Goal: Information Seeking & Learning: Learn about a topic

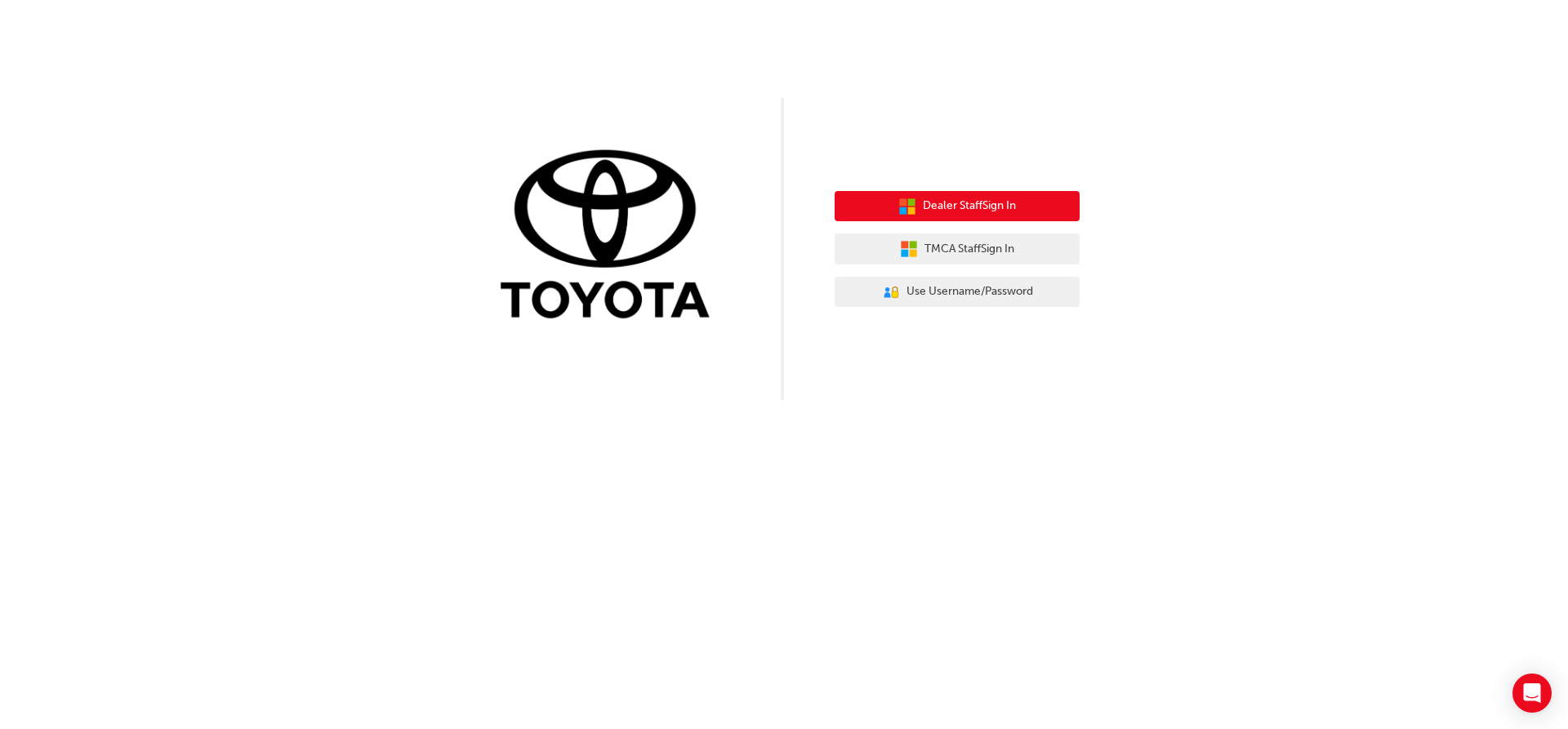
click at [1011, 219] on button "Dealer Staff Sign In" at bounding box center [957, 207] width 245 height 31
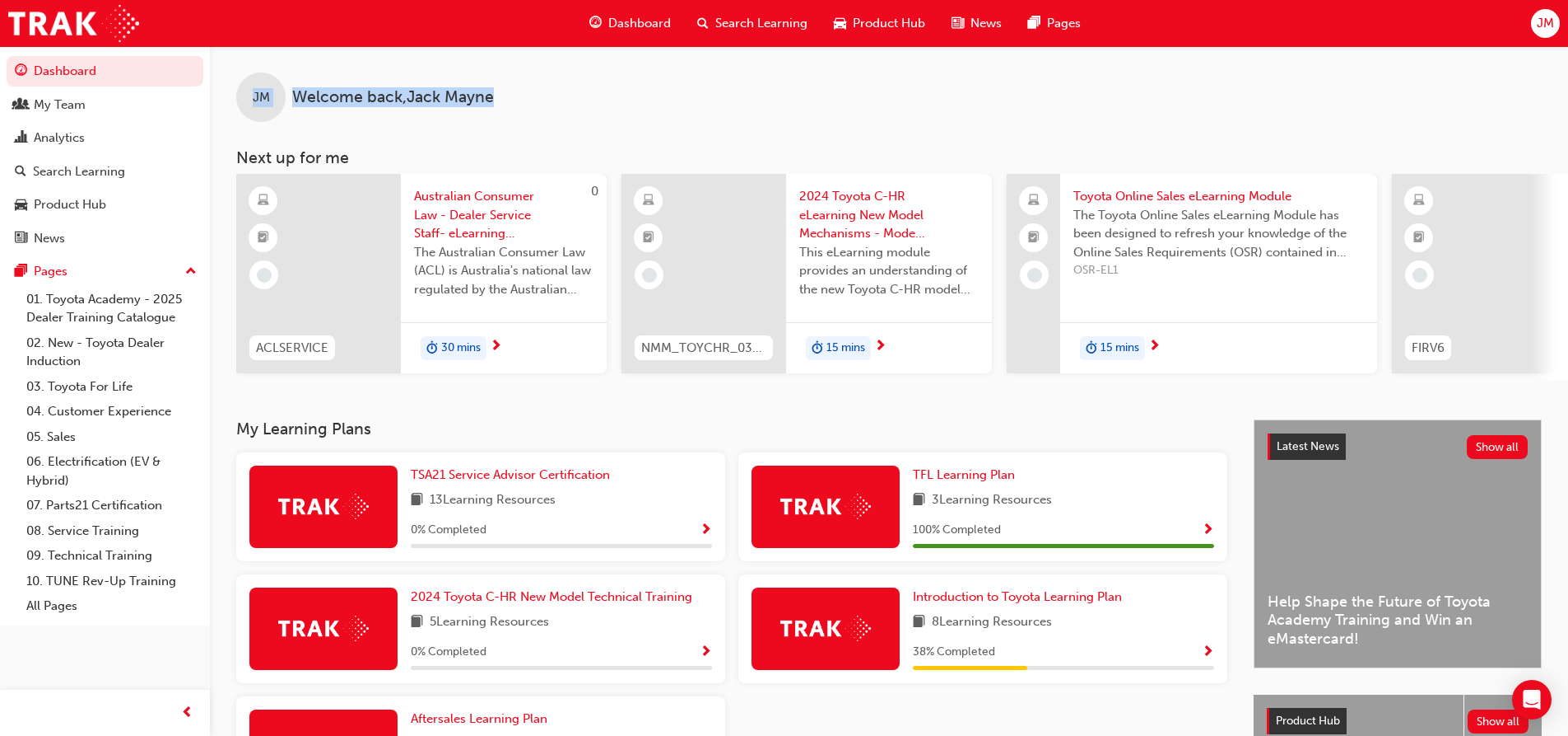
drag, startPoint x: 517, startPoint y: 89, endPoint x: 244, endPoint y: 107, distance: 273.6
click at [244, 107] on div "JM Welcome back , [PERSON_NAME]" at bounding box center [888, 83] width 1358 height 76
click at [659, 136] on div "JM Welcome back , Jack Mayne Next up for me 0 ACLSERVICE Australian Consumer La…" at bounding box center [888, 213] width 1358 height 334
drag, startPoint x: 538, startPoint y: 98, endPoint x: 555, endPoint y: 107, distance: 19.2
click at [555, 107] on div "JM Welcome back , Jack Mayne" at bounding box center [888, 83] width 1358 height 76
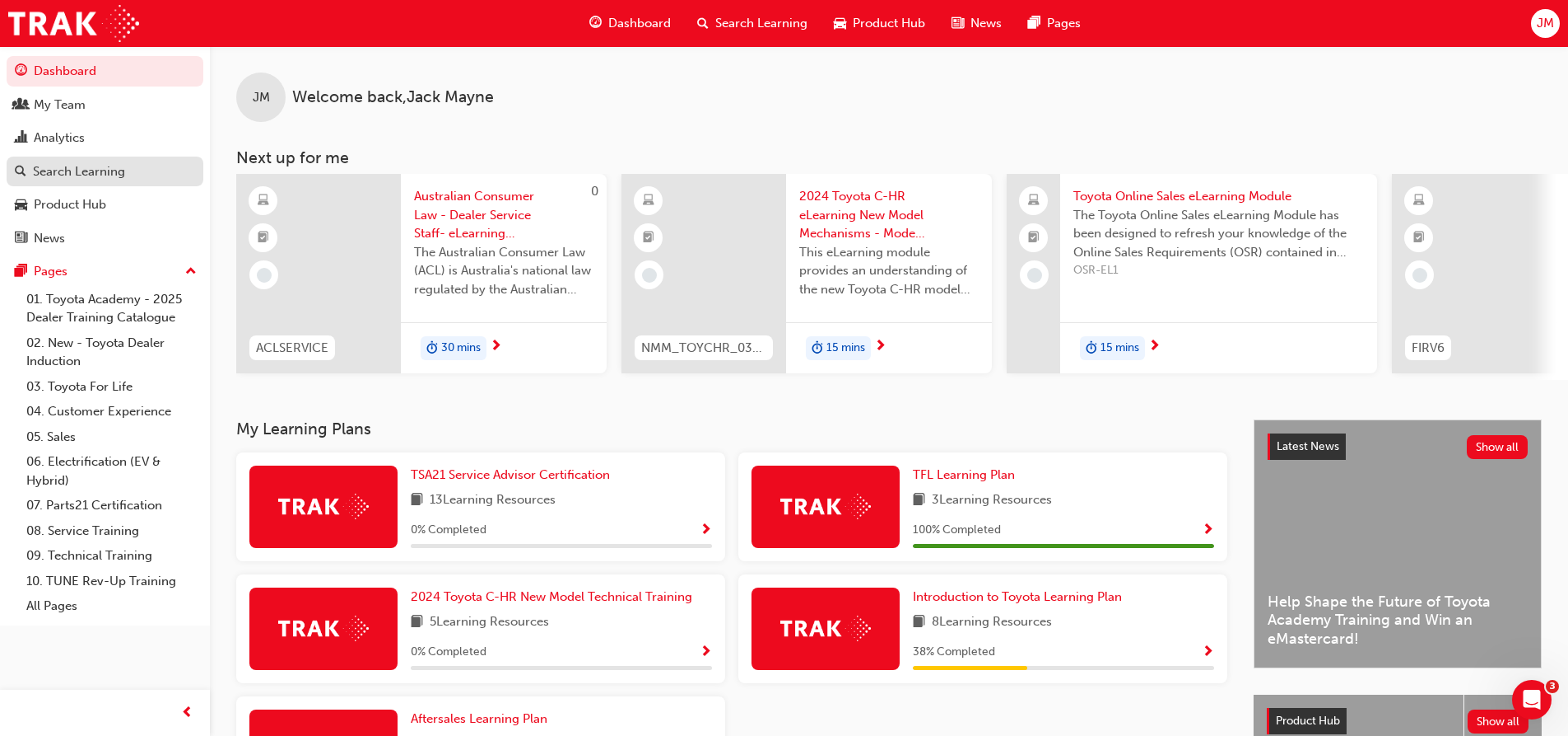
click at [107, 185] on link "Search Learning" at bounding box center [104, 172] width 197 height 31
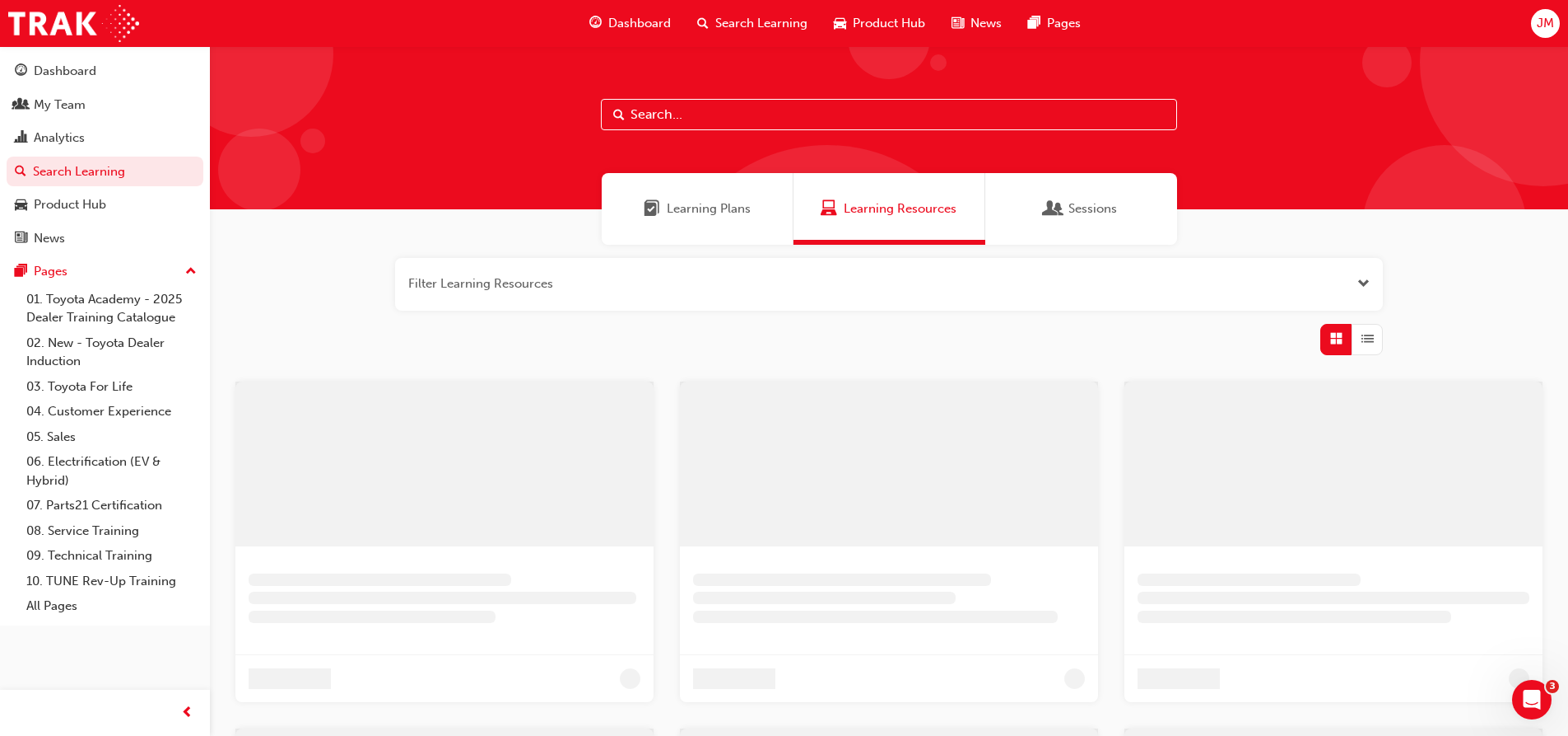
click at [655, 118] on input "text" at bounding box center [889, 115] width 576 height 32
type input "consumer"
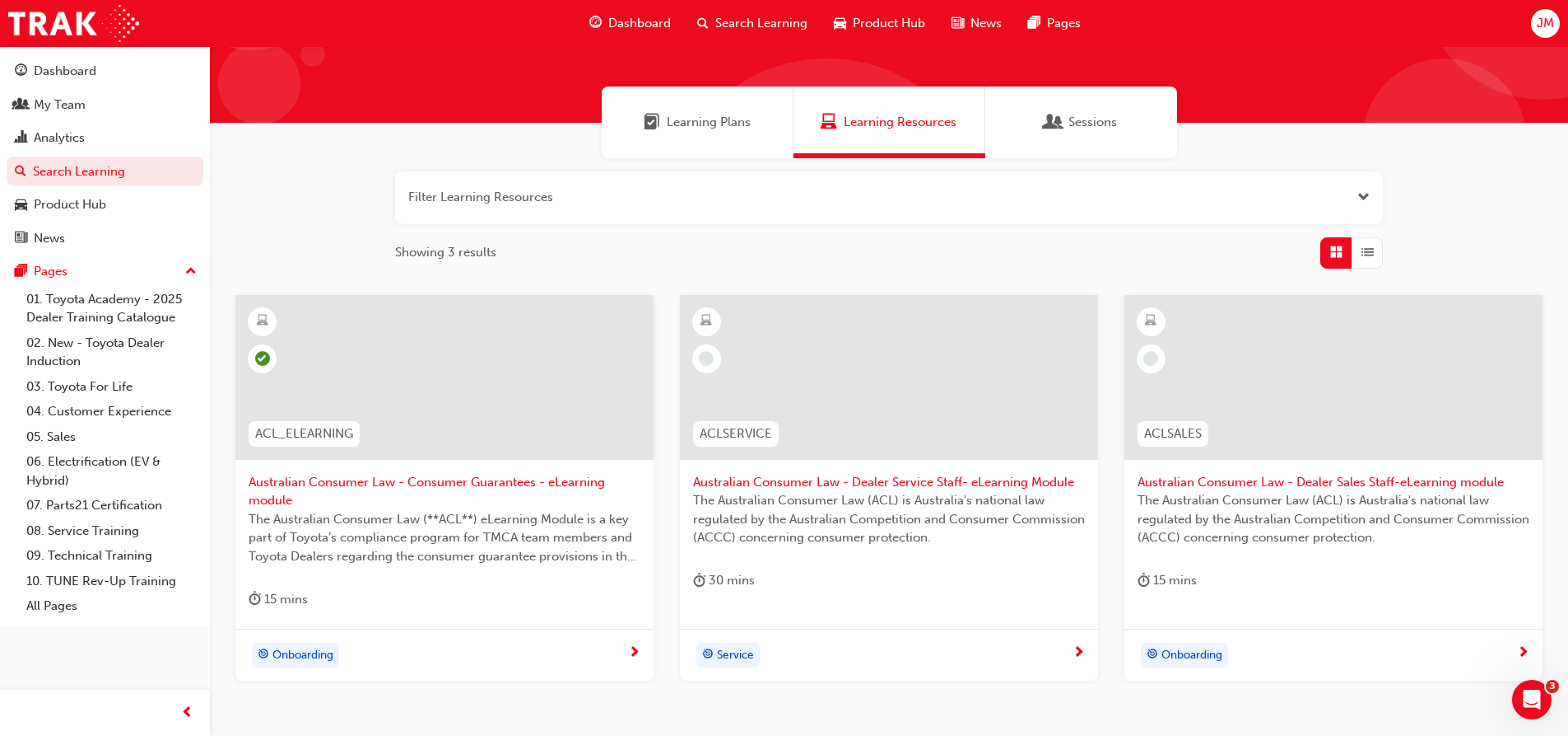
scroll to position [191, 0]
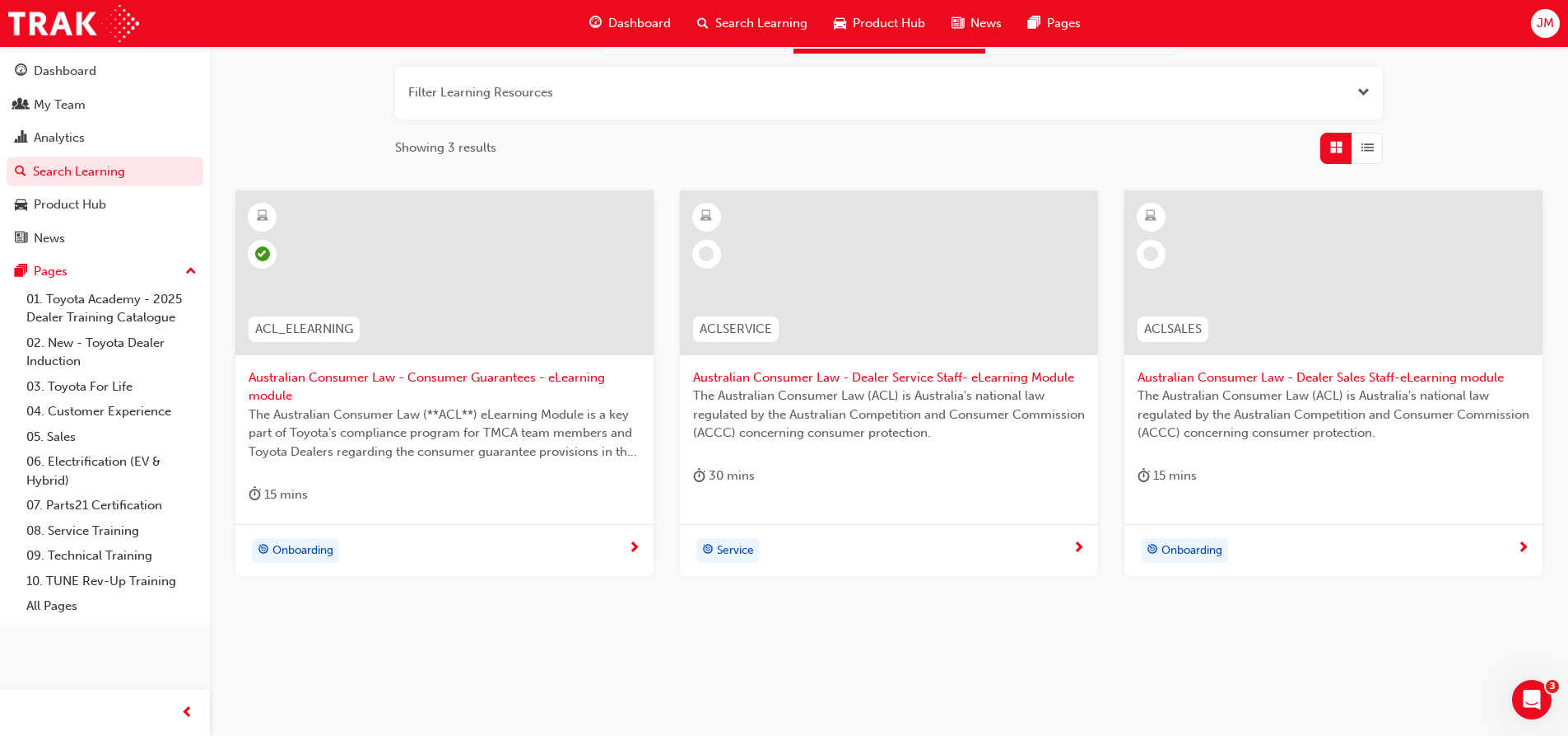
click at [1521, 542] on span "next-icon" at bounding box center [1523, 549] width 12 height 15
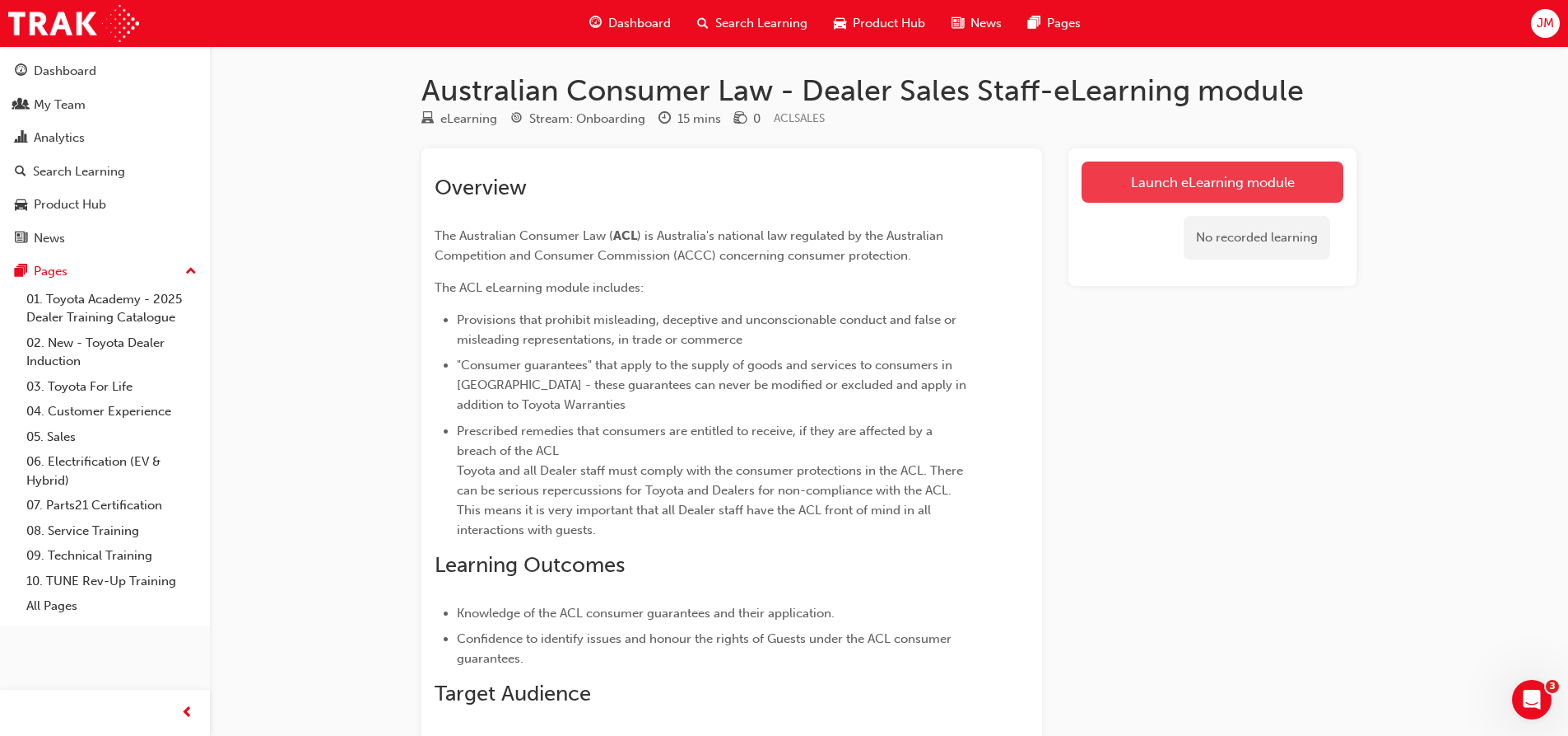
click at [1153, 170] on link "Launch eLearning module" at bounding box center [1212, 182] width 262 height 41
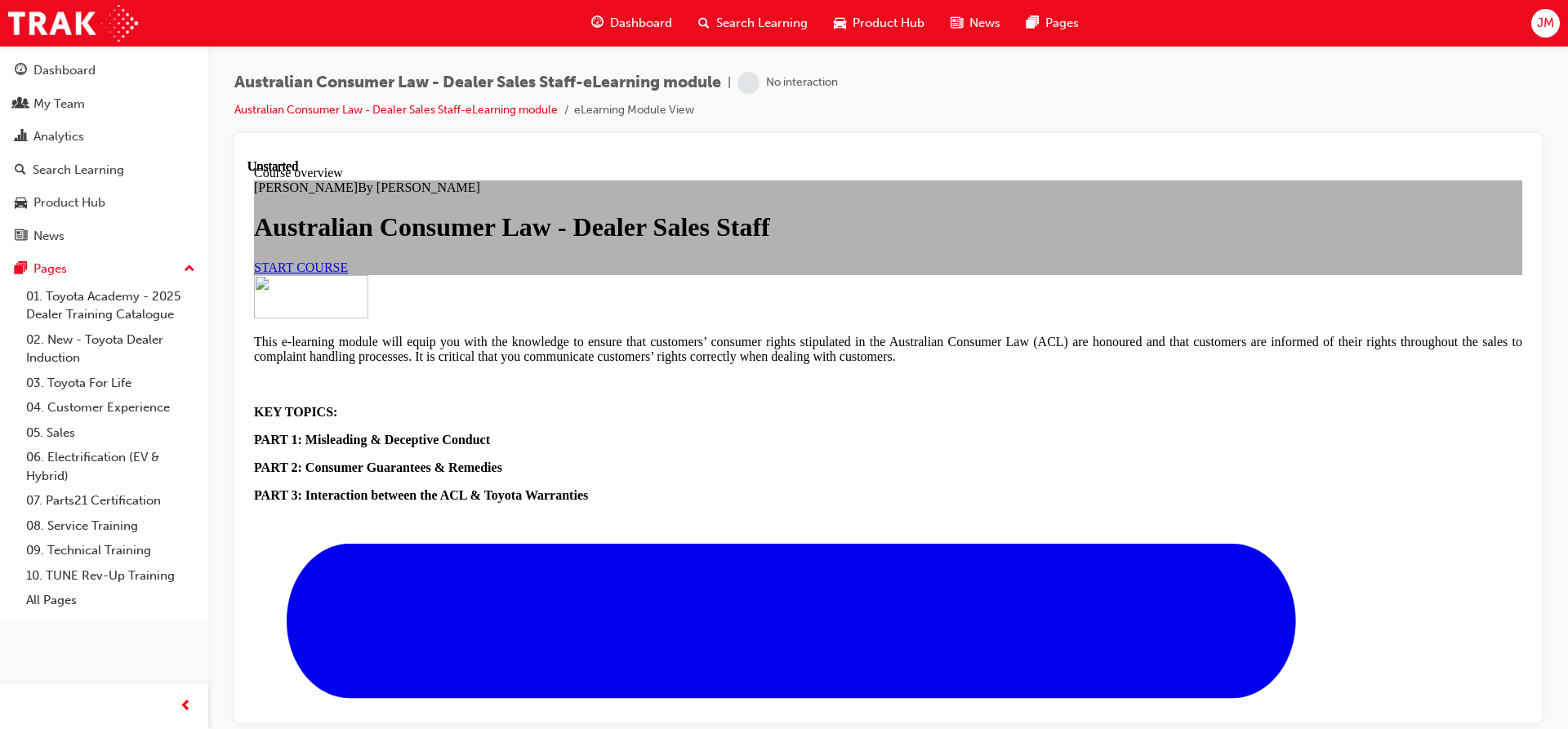
click at [348, 273] on link "START COURSE" at bounding box center [301, 266] width 94 height 14
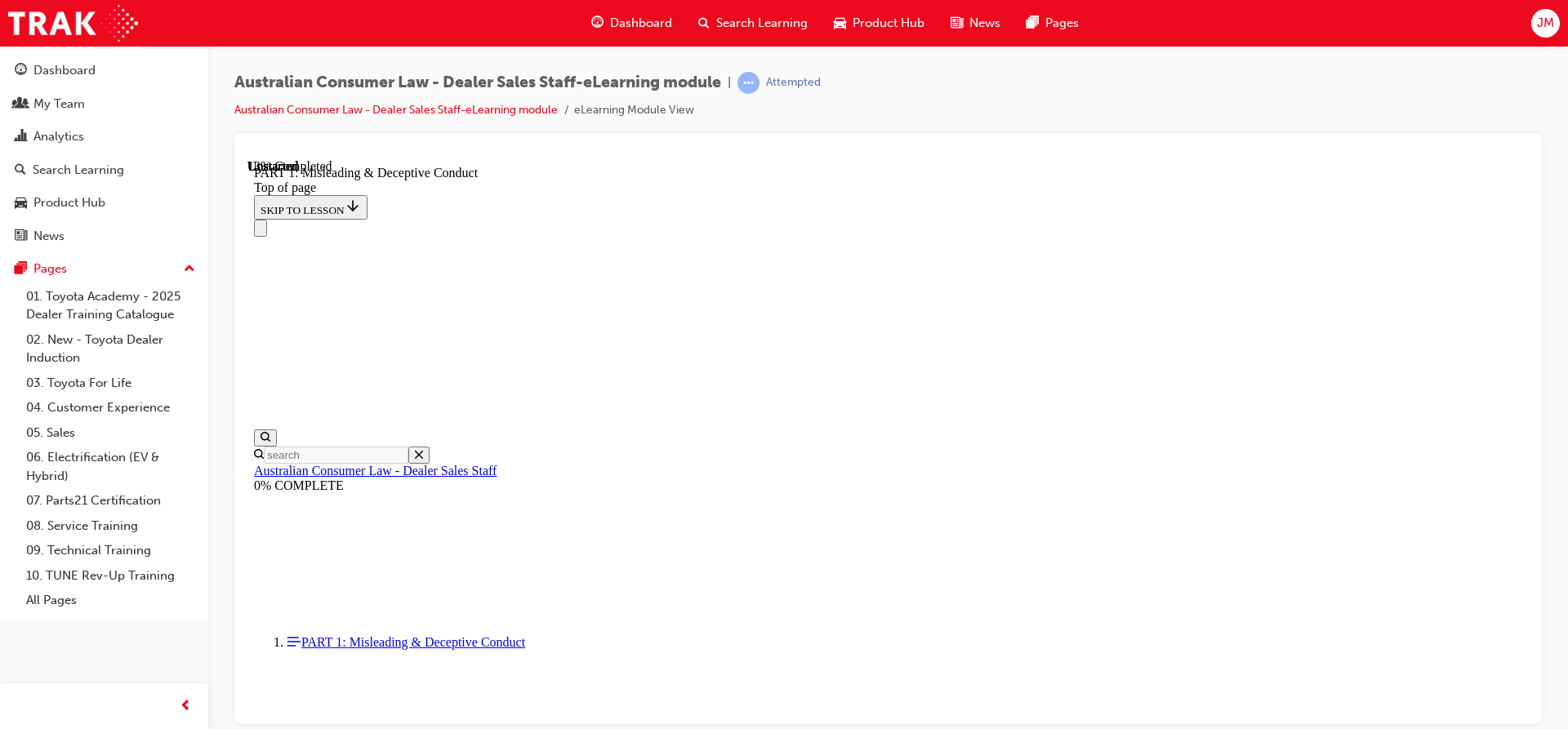
scroll to position [1234, 0]
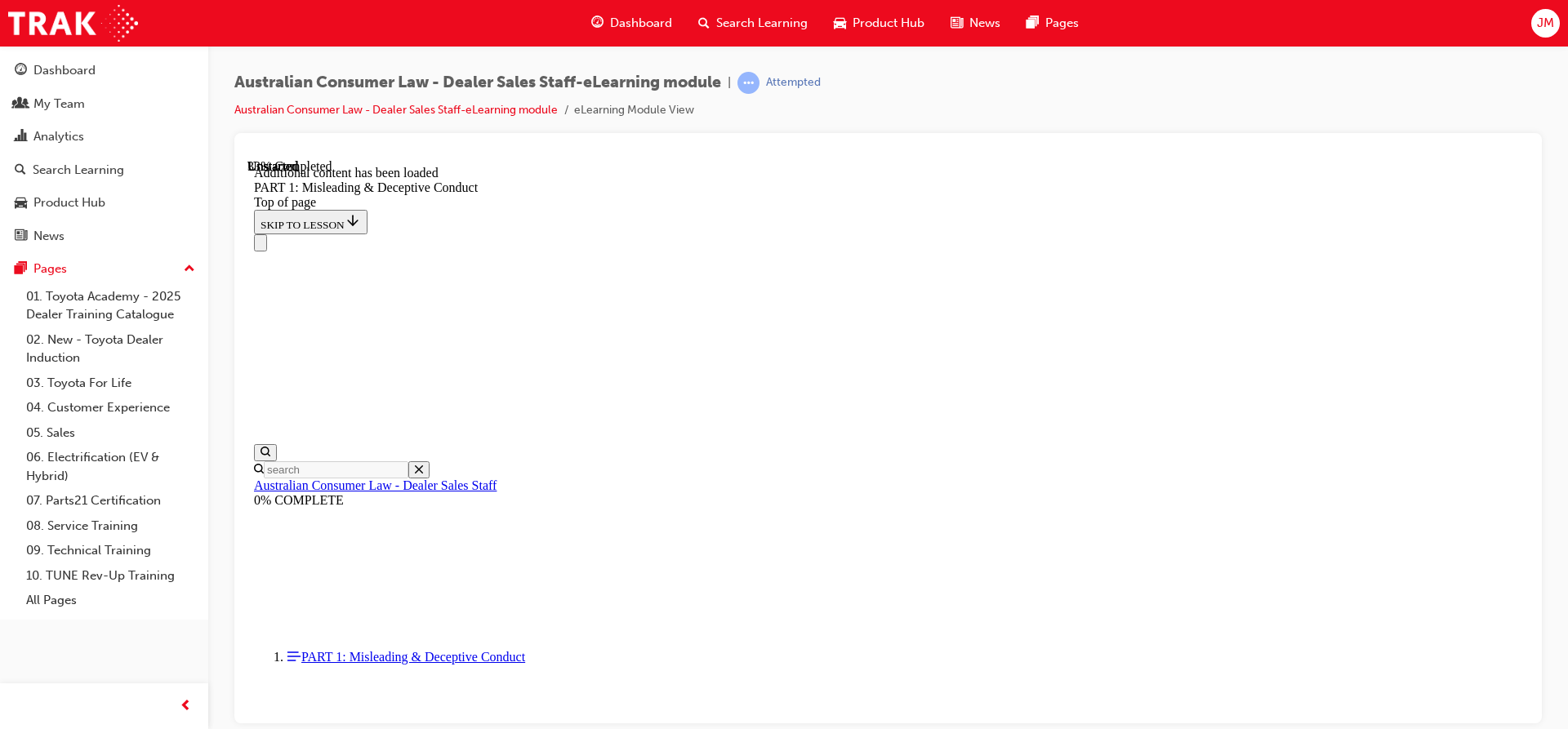
scroll to position [1622, 0]
drag, startPoint x: 931, startPoint y: 257, endPoint x: 948, endPoint y: 260, distance: 17.3
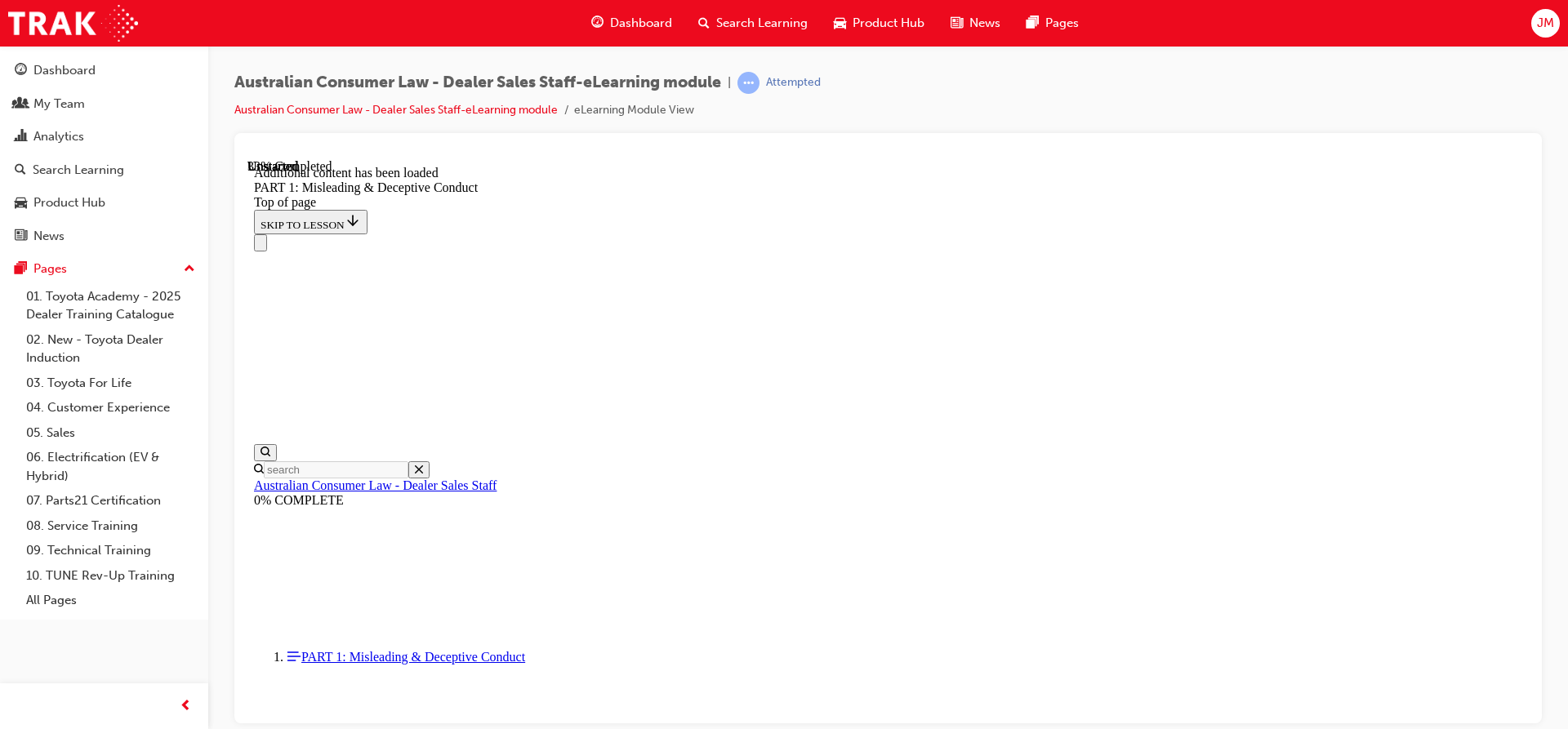
drag, startPoint x: 1045, startPoint y: 402, endPoint x: 1064, endPoint y: 408, distance: 19.9
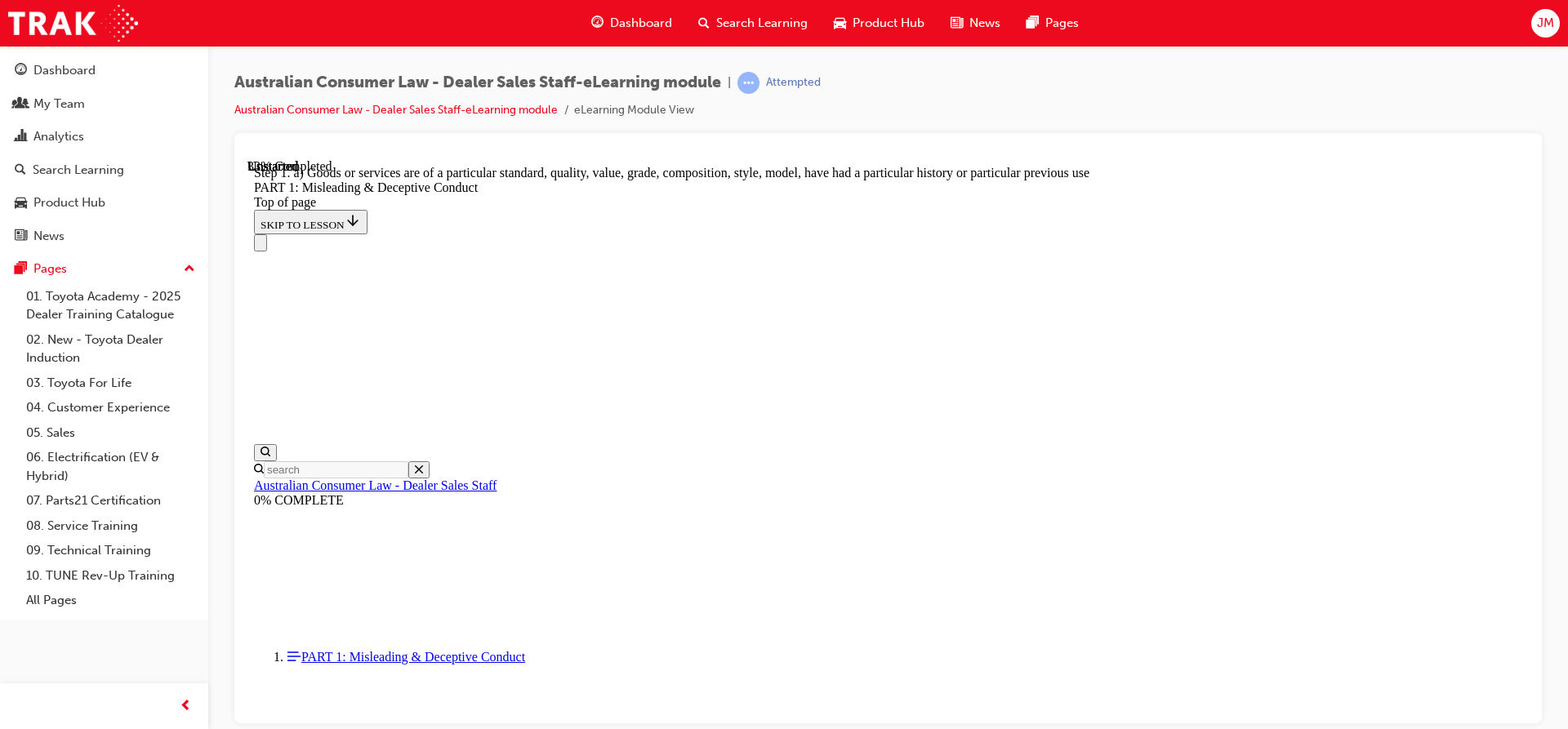
scroll to position [1877, 0]
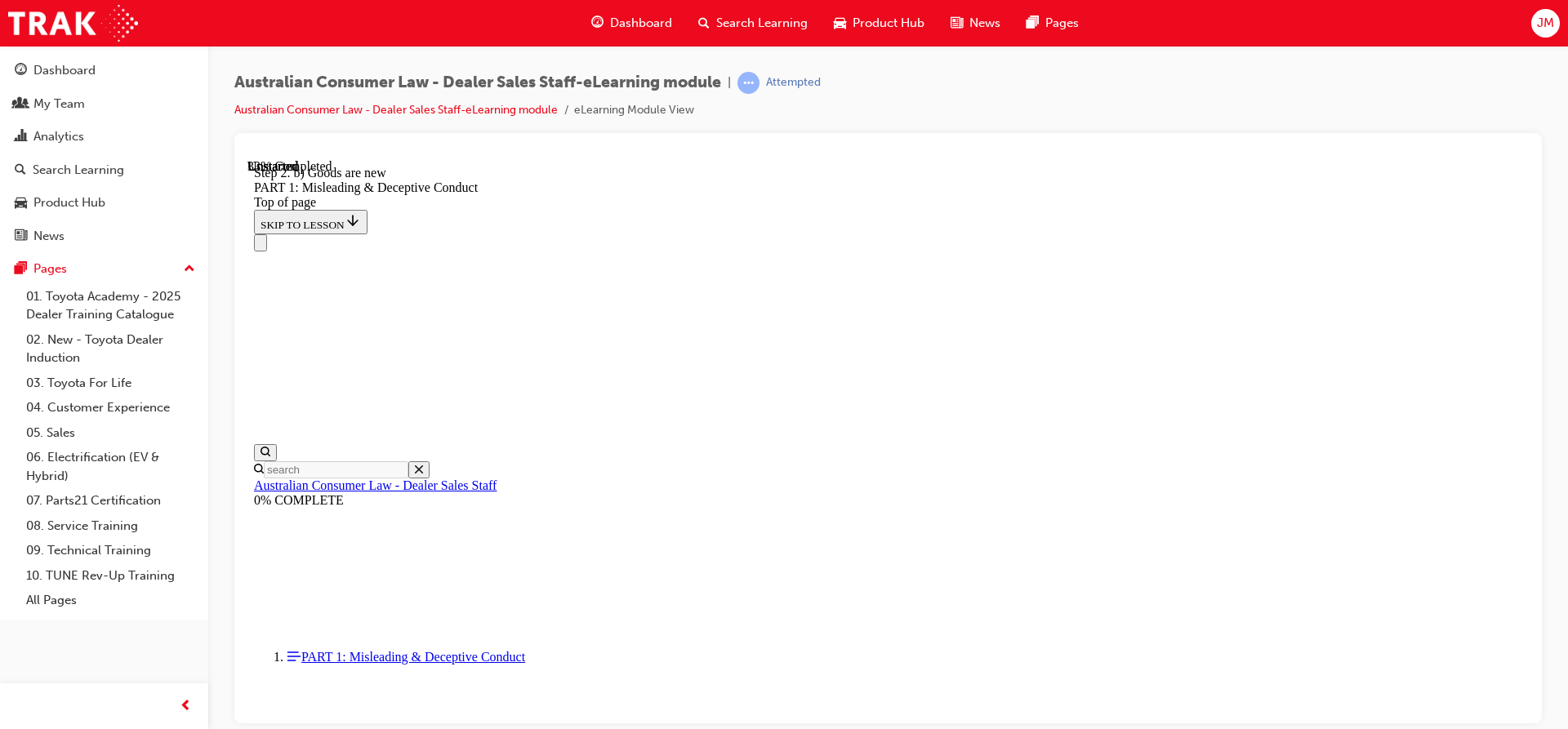
drag, startPoint x: 751, startPoint y: 308, endPoint x: 857, endPoint y: 404, distance: 143.0
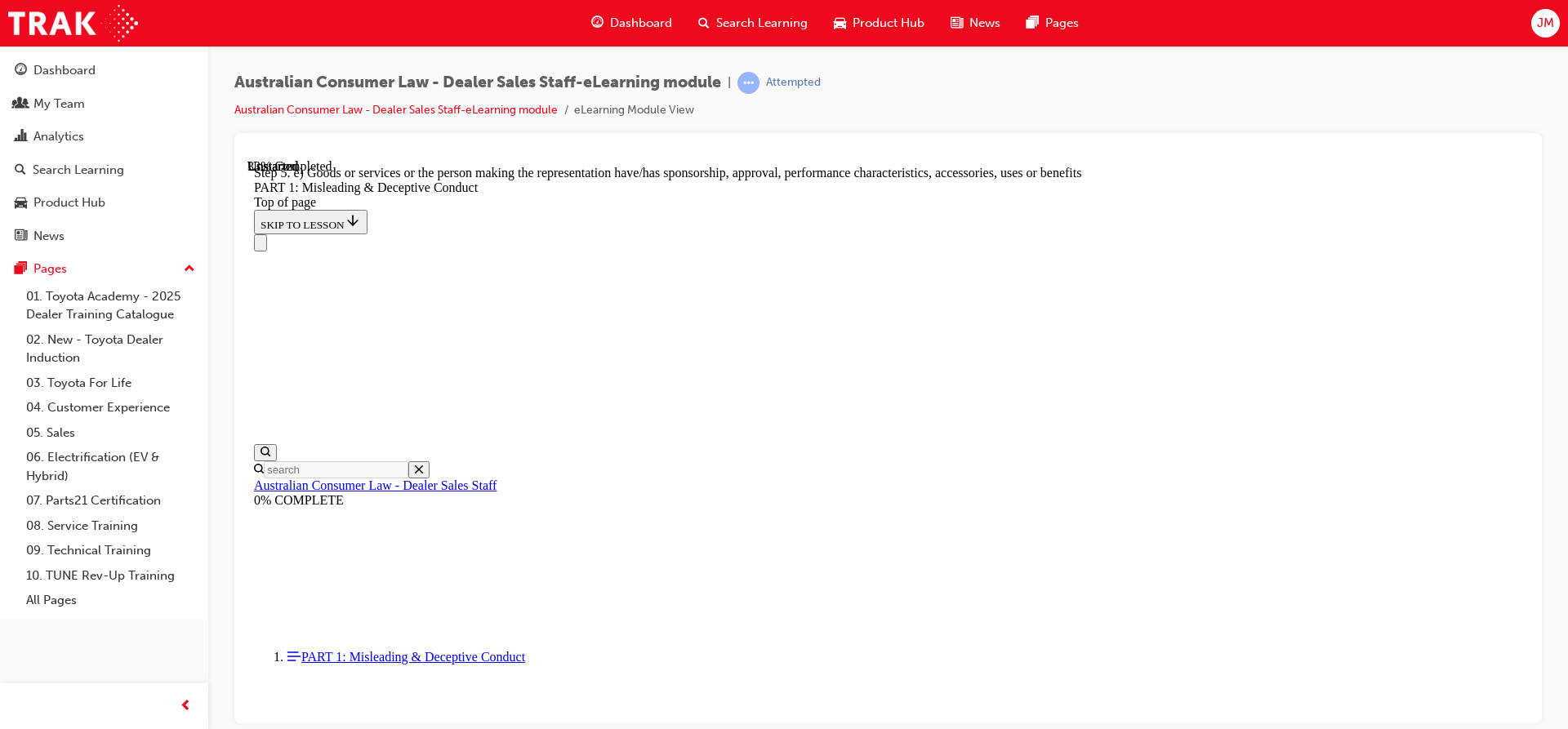
drag, startPoint x: 737, startPoint y: 311, endPoint x: 869, endPoint y: 396, distance: 157.0
drag, startPoint x: 771, startPoint y: 456, endPoint x: 683, endPoint y: 303, distance: 176.5
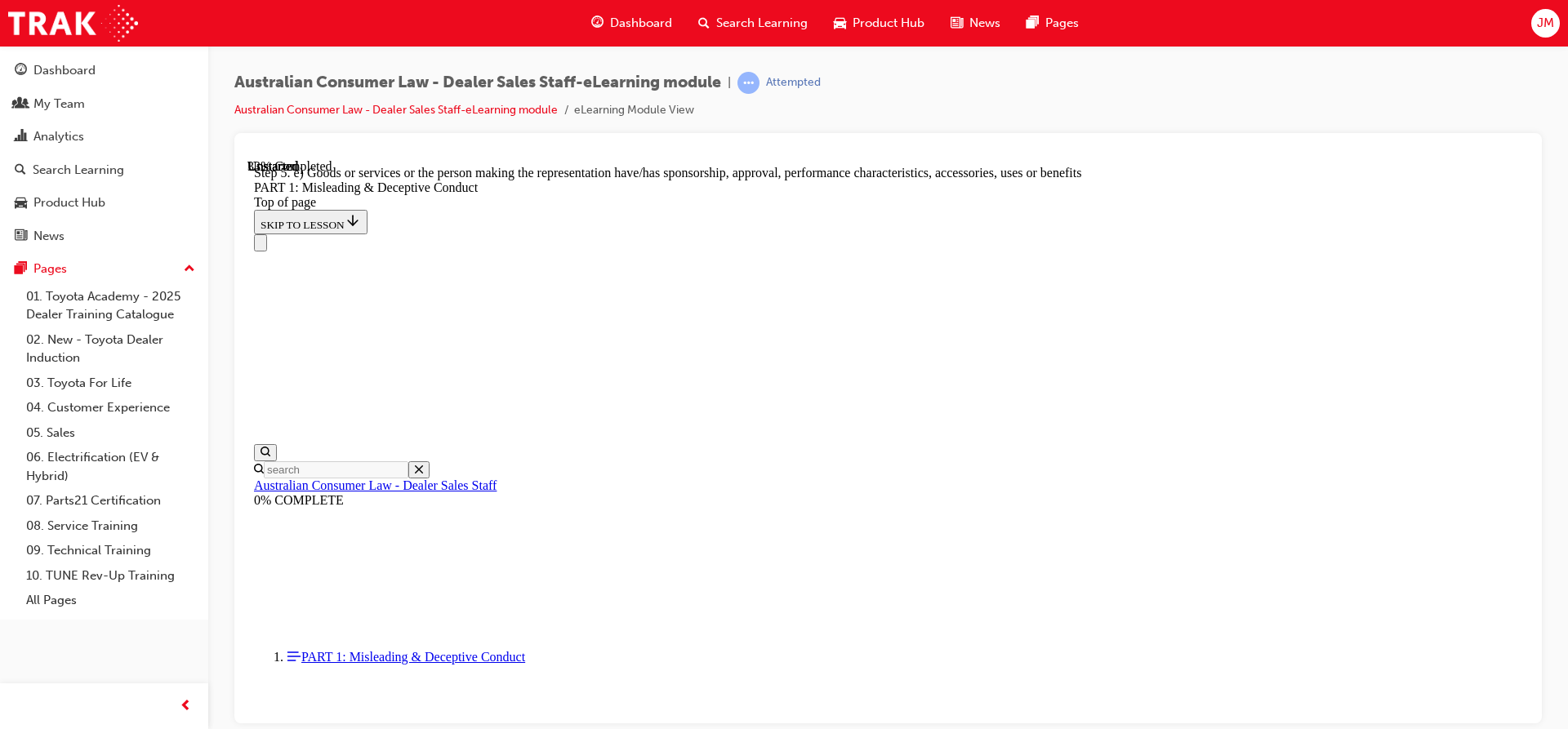
drag, startPoint x: 708, startPoint y: 297, endPoint x: 857, endPoint y: 387, distance: 174.1
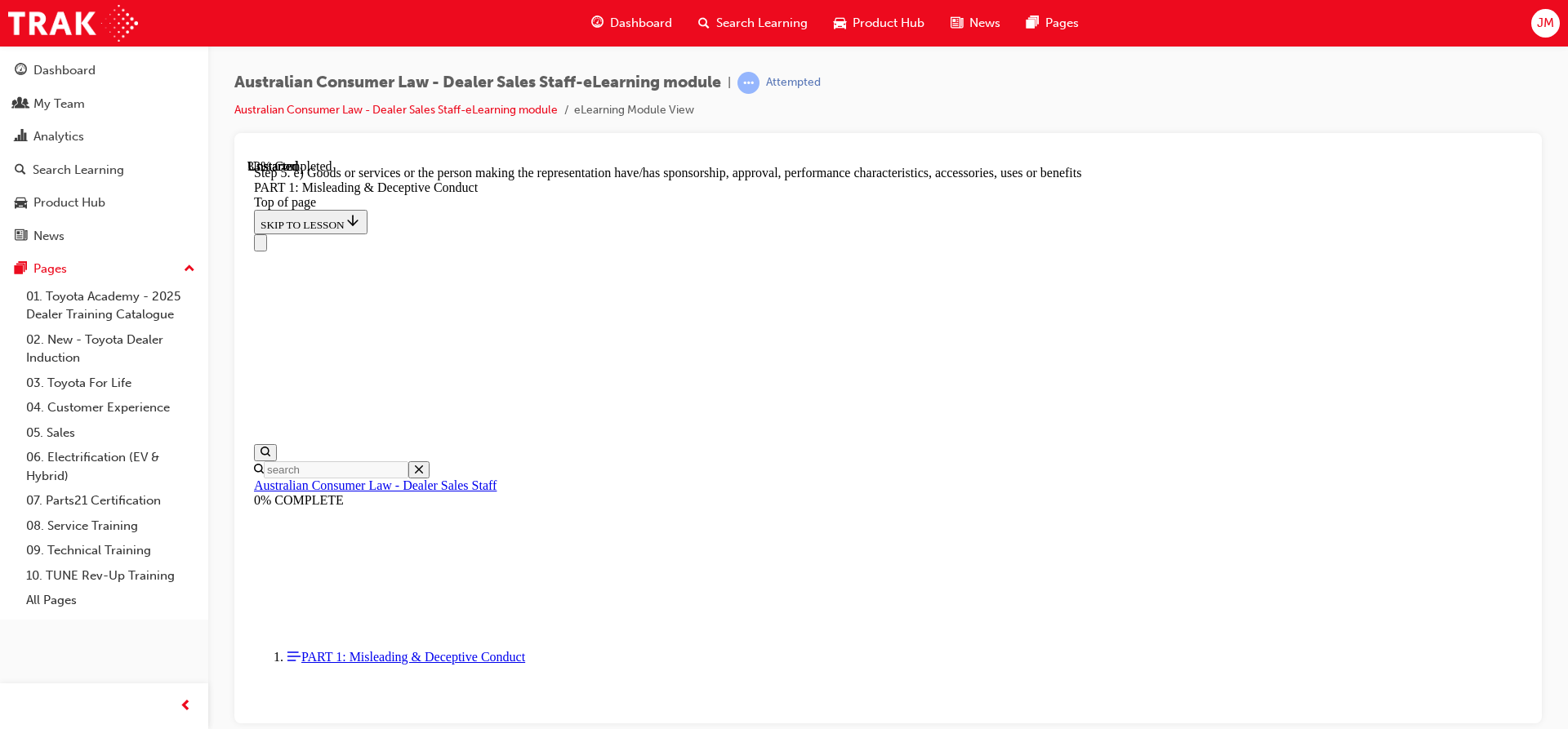
drag, startPoint x: 713, startPoint y: 438, endPoint x: 744, endPoint y: 459, distance: 37.4
drag, startPoint x: 754, startPoint y: 468, endPoint x: 696, endPoint y: 306, distance: 172.1
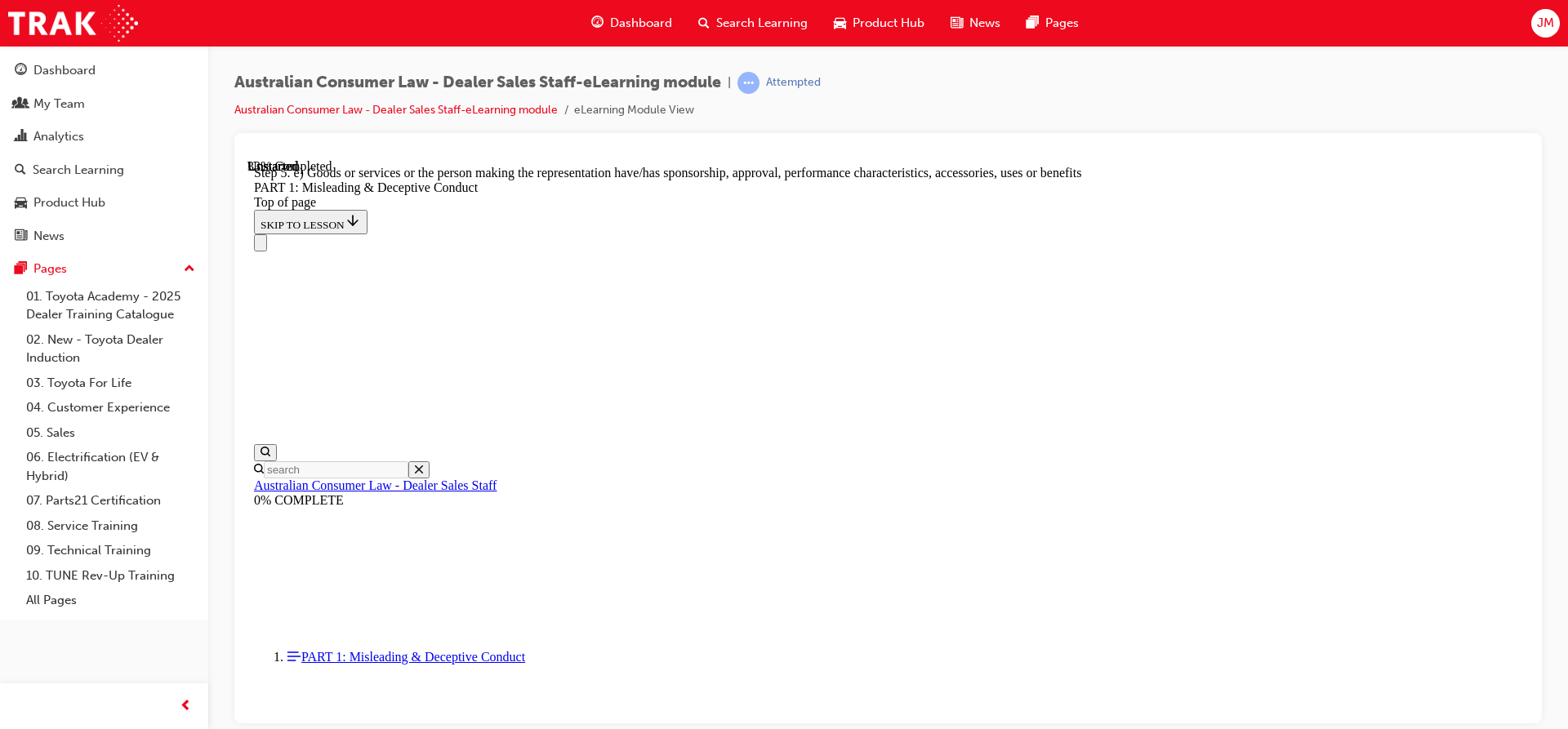
drag, startPoint x: 701, startPoint y: 297, endPoint x: 841, endPoint y: 392, distance: 169.2
drag, startPoint x: 841, startPoint y: 399, endPoint x: 717, endPoint y: 300, distance: 158.7
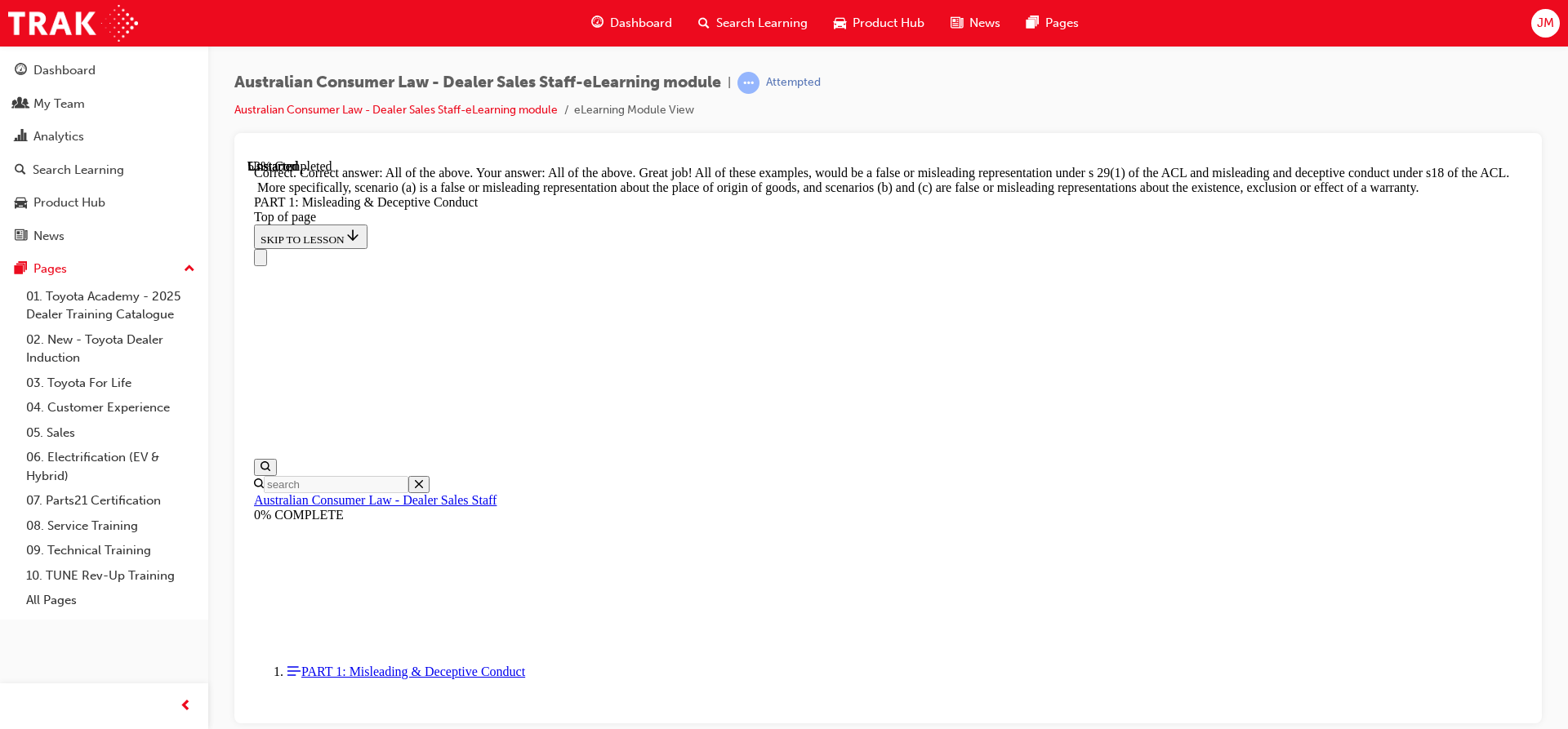
scroll to position [2807, 0]
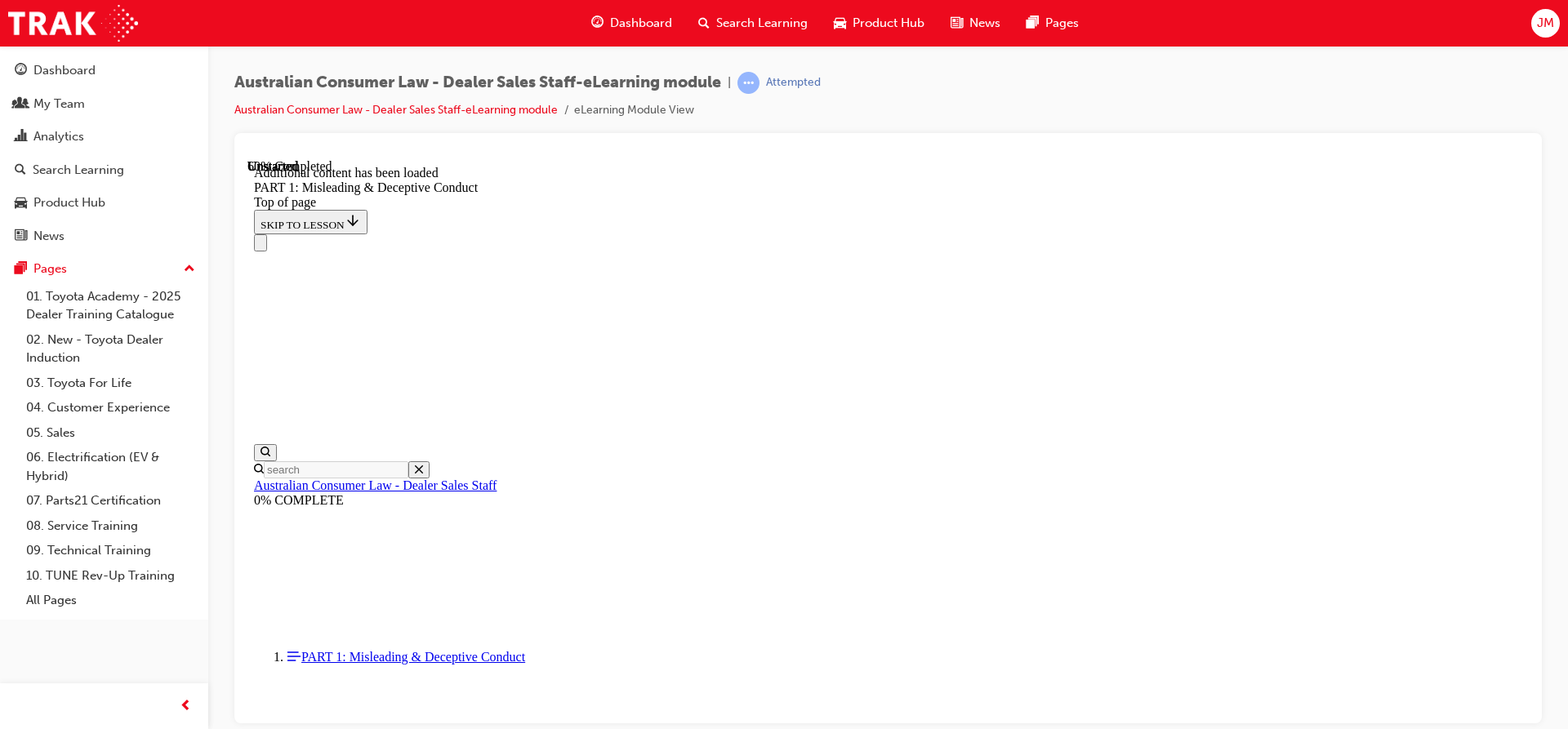
scroll to position [3220, 0]
drag, startPoint x: 741, startPoint y: 283, endPoint x: 1030, endPoint y: 283, distance: 289.0
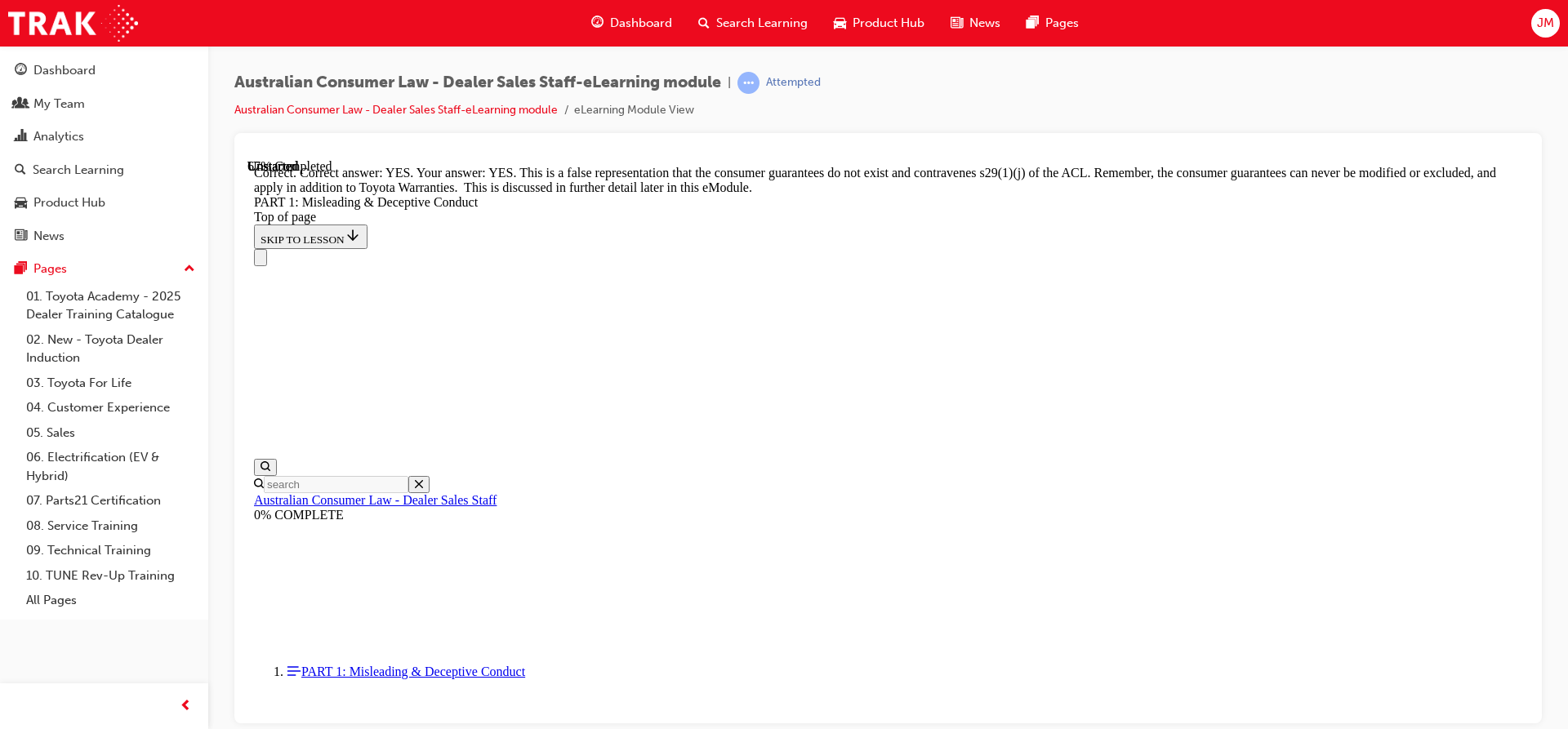
scroll to position [3596, 0]
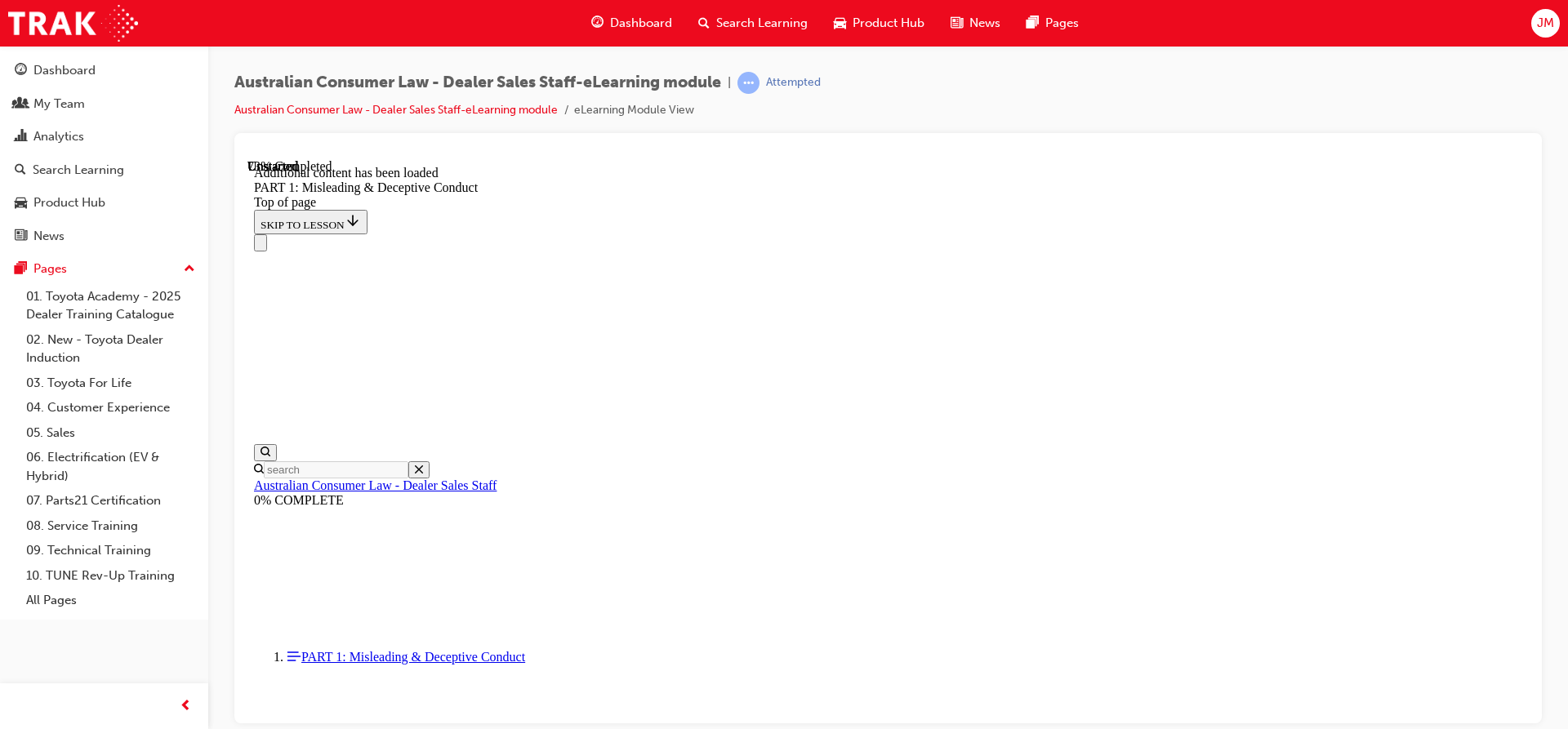
scroll to position [3987, 0]
drag, startPoint x: 911, startPoint y: 305, endPoint x: 1160, endPoint y: 301, distance: 249.0
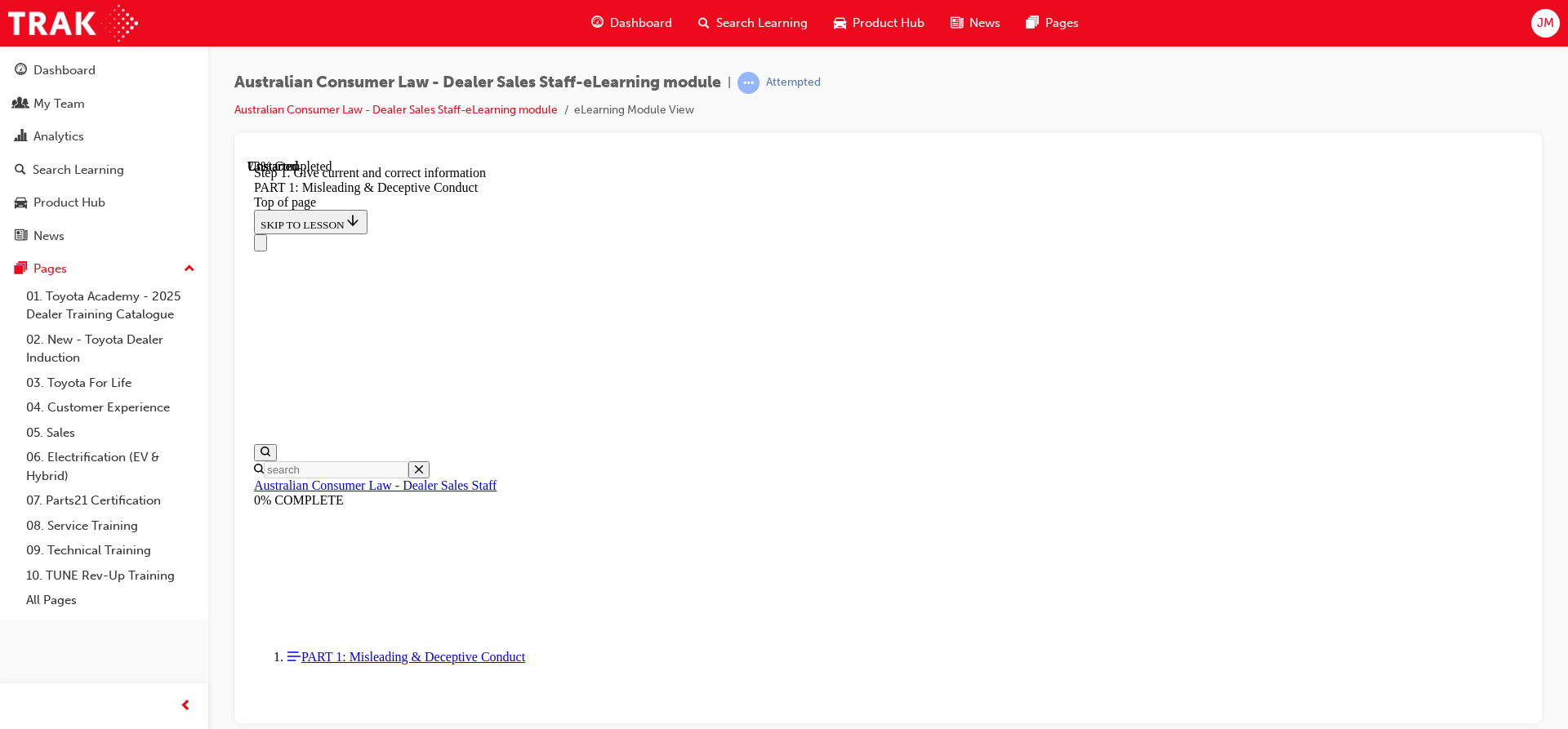
drag, startPoint x: 775, startPoint y: 399, endPoint x: 802, endPoint y: 344, distance: 61.3
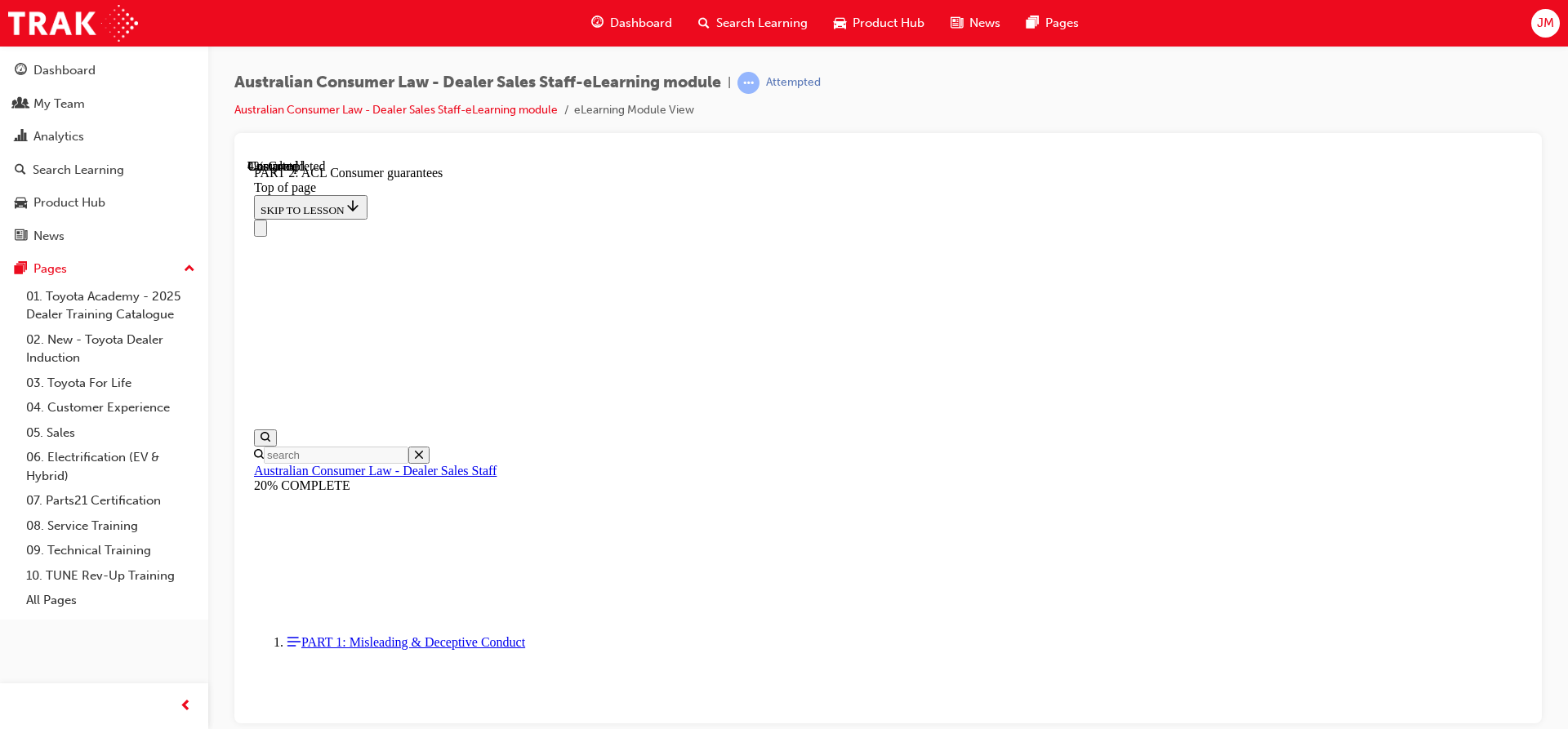
scroll to position [622, 0]
drag, startPoint x: 680, startPoint y: 349, endPoint x: 904, endPoint y: 454, distance: 247.4
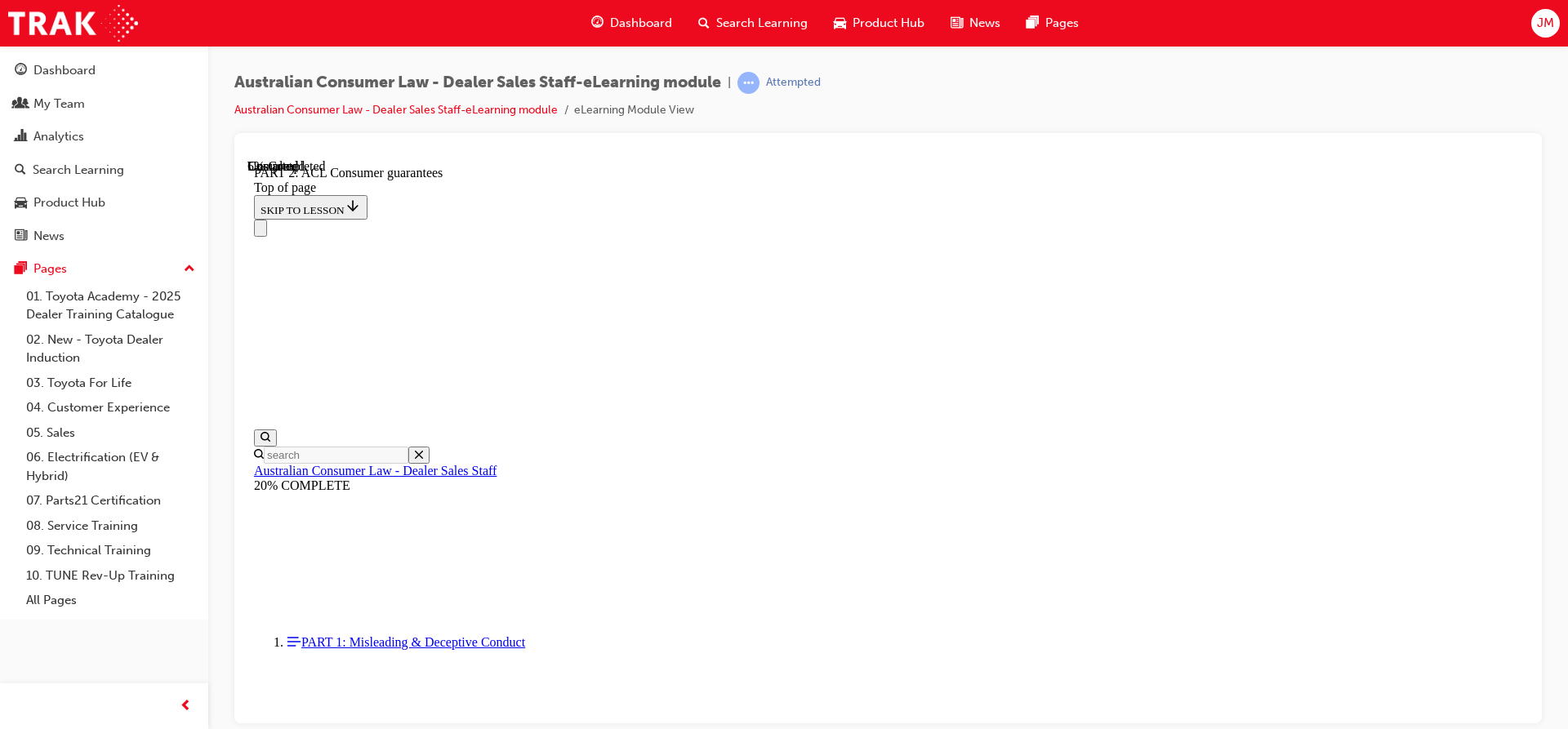
drag, startPoint x: 711, startPoint y: 358, endPoint x: 963, endPoint y: 416, distance: 258.6
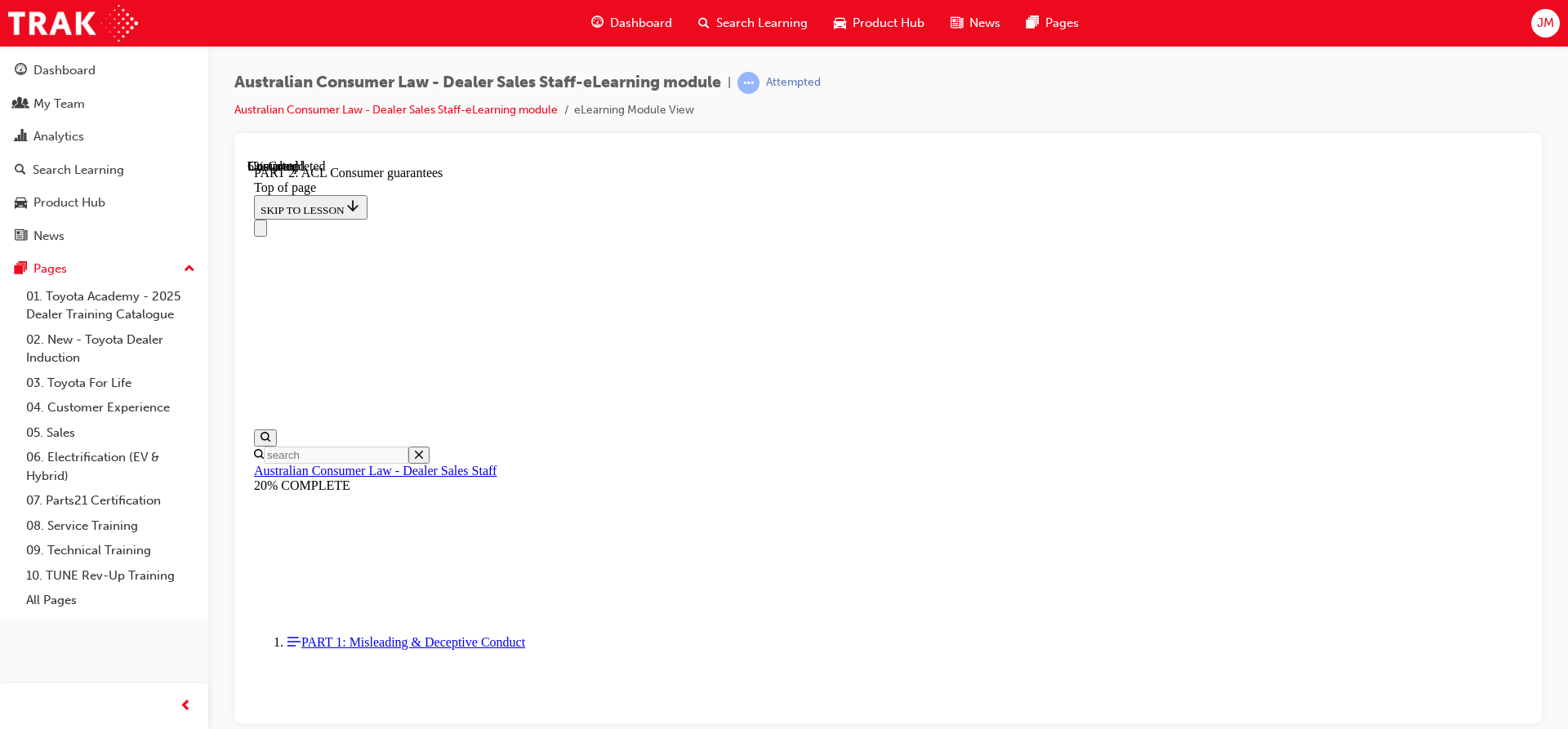
scroll to position [1274, 0]
drag, startPoint x: 600, startPoint y: 348, endPoint x: 619, endPoint y: 334, distance: 23.6
click at [1514, 58] on div "Australian Consumer Law - Dealer Sales Staff-eLearning module | Attempted Austr…" at bounding box center [888, 366] width 1359 height 642
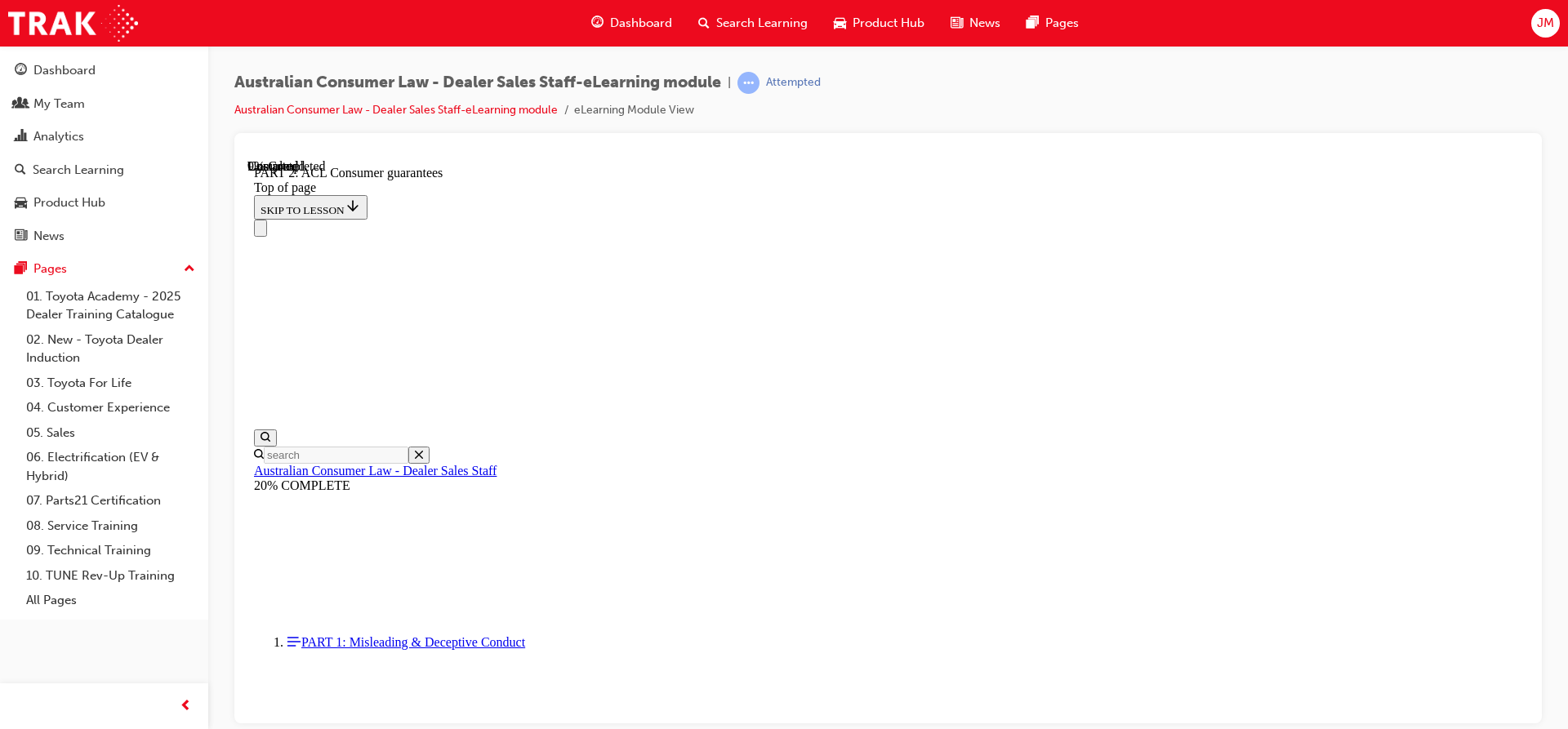
scroll to position [2626, 0]
click at [1554, 112] on div "Australian Consumer Law - Dealer Sales Staff-eLearning module | Attempted Austr…" at bounding box center [888, 366] width 1359 height 642
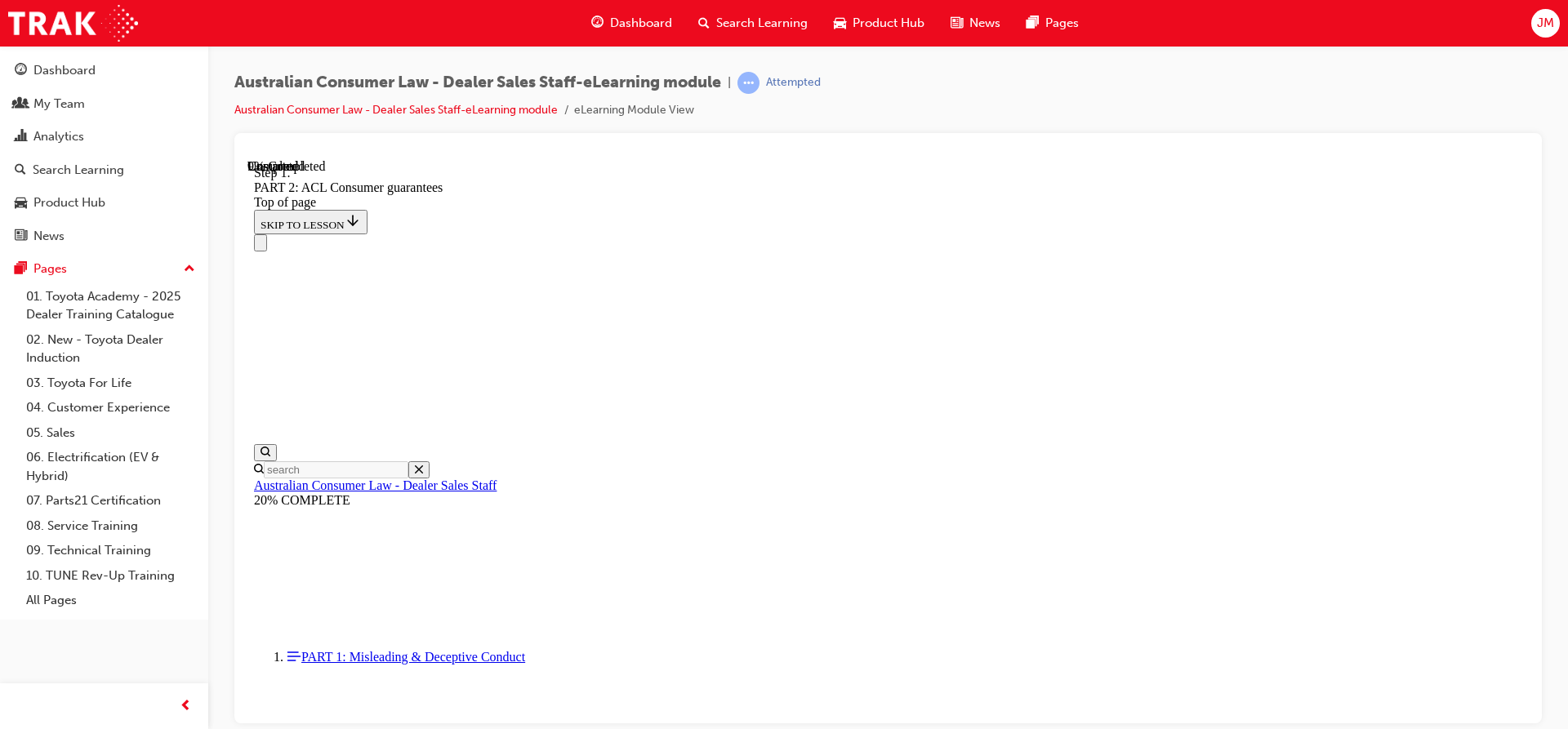
scroll to position [2645, 0]
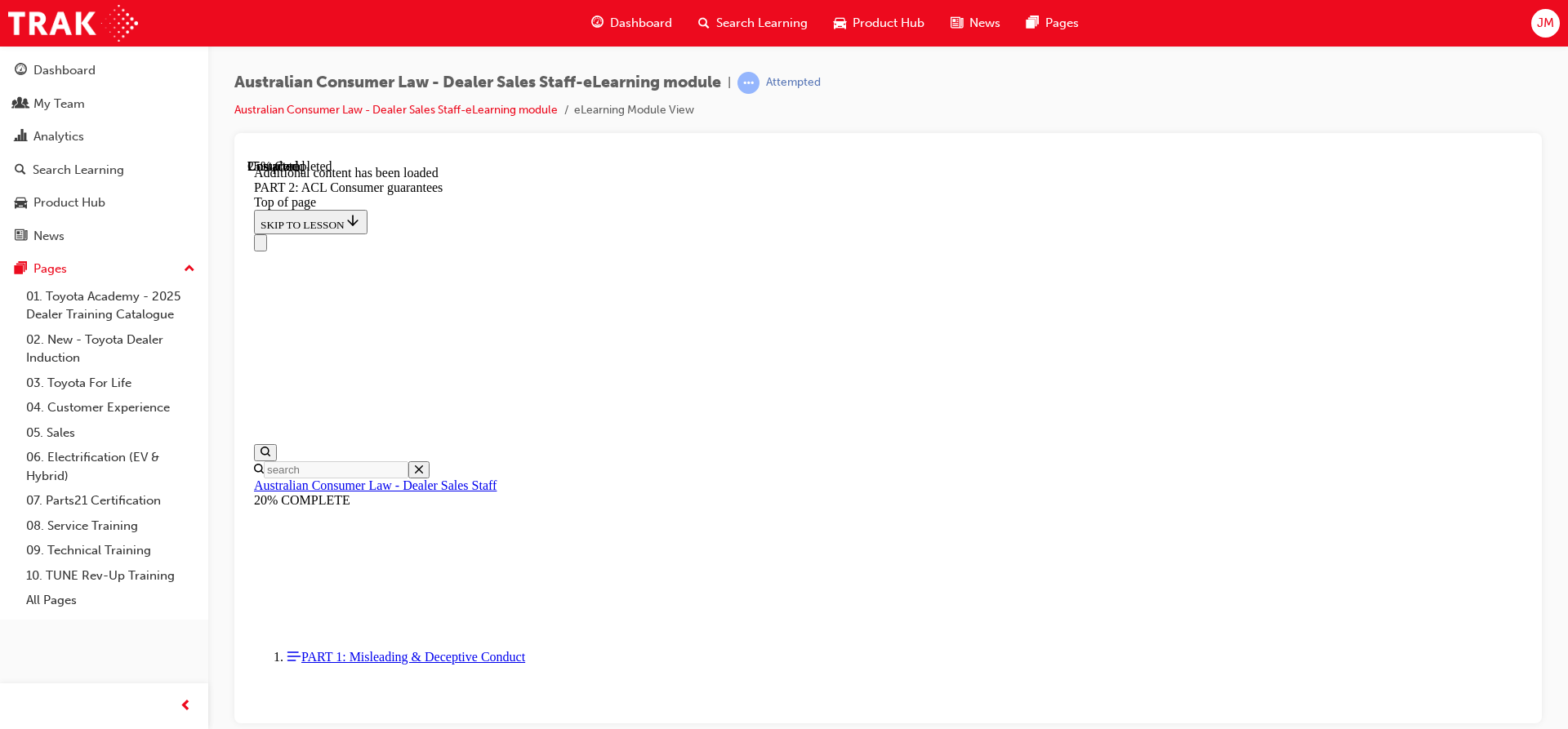
scroll to position [4528, 0]
drag, startPoint x: 762, startPoint y: 210, endPoint x: 1242, endPoint y: 272, distance: 484.0
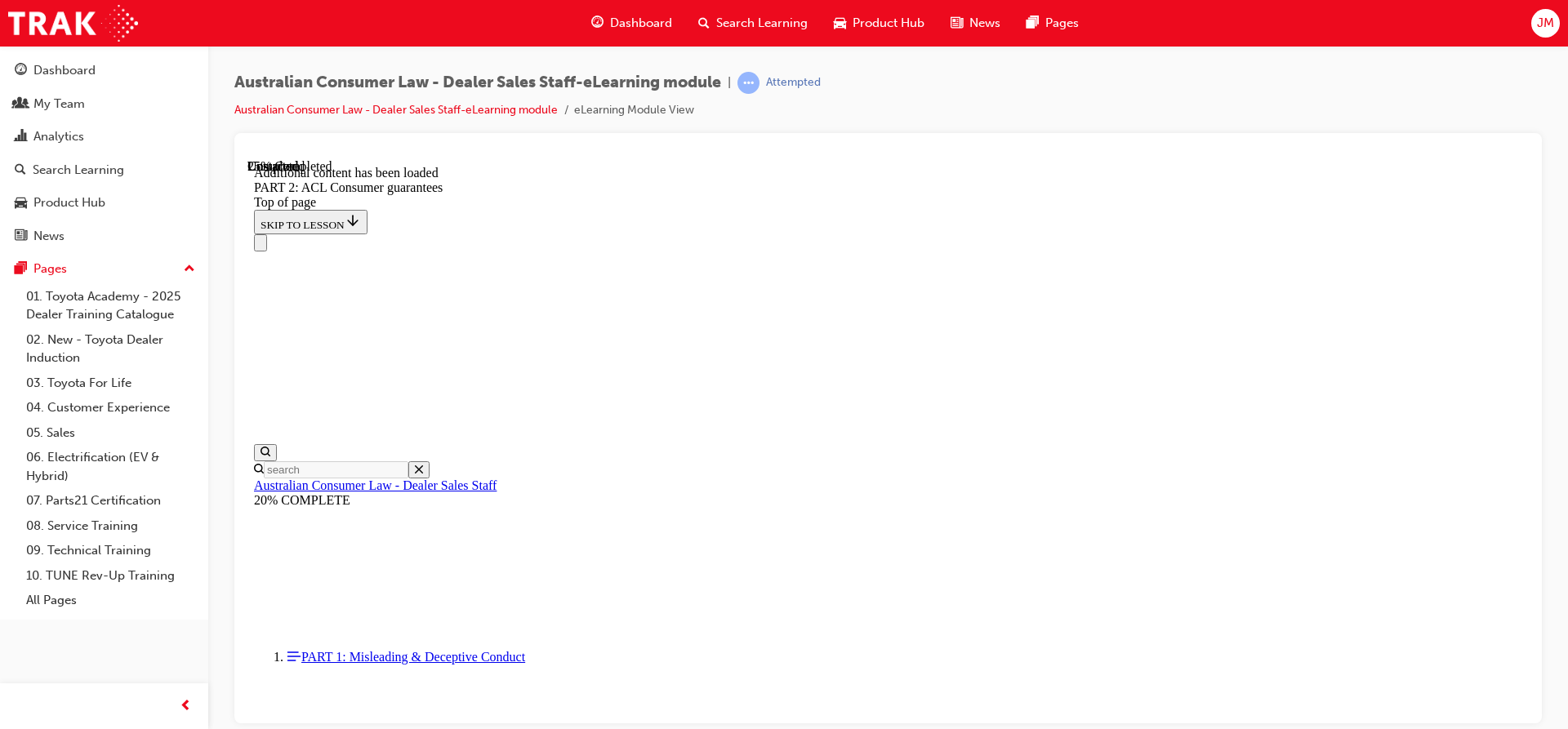
scroll to position [4843, 0]
drag, startPoint x: 1011, startPoint y: 380, endPoint x: 1110, endPoint y: 405, distance: 102.1
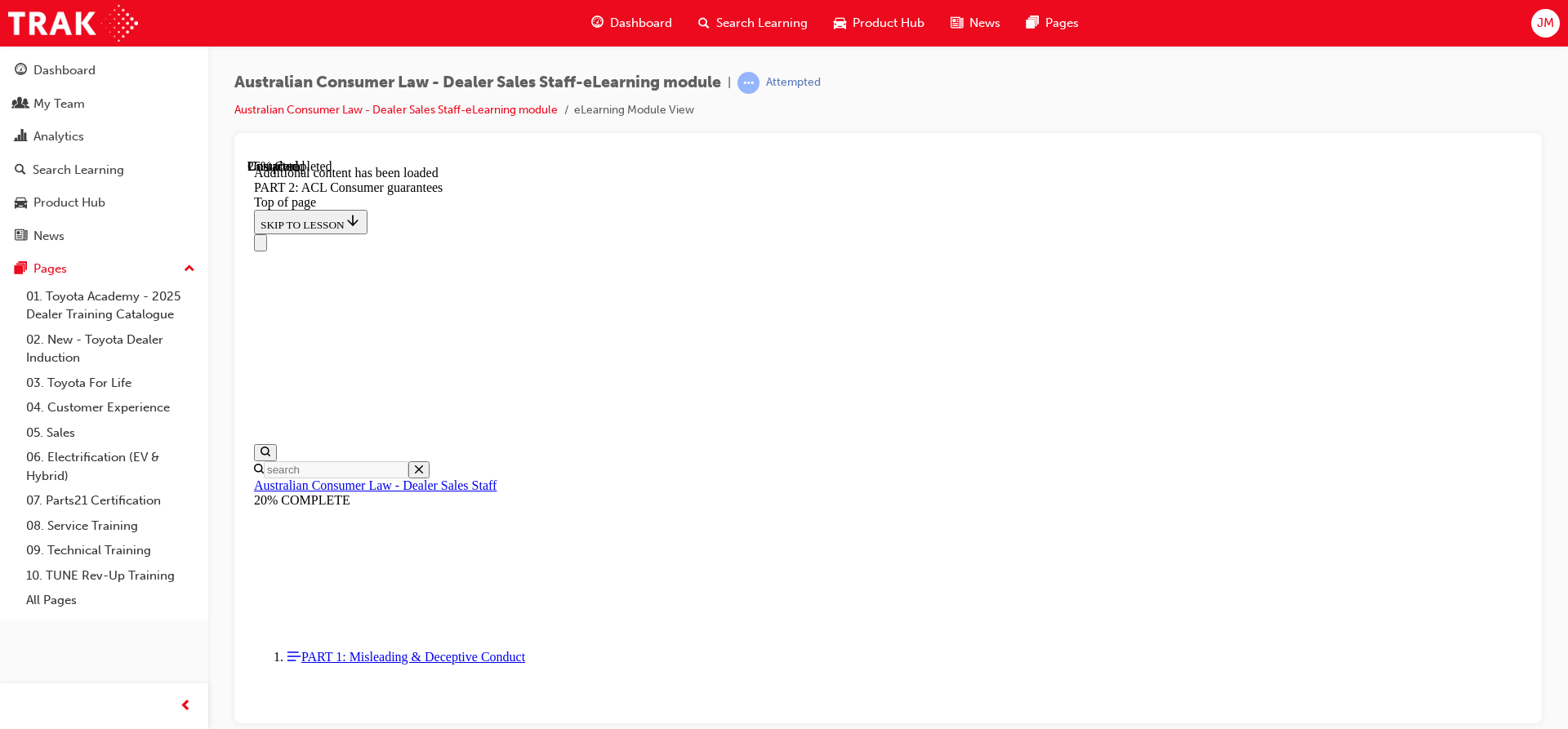
scroll to position [5007, 0]
drag, startPoint x: 741, startPoint y: 216, endPoint x: 1266, endPoint y: 423, distance: 564.3
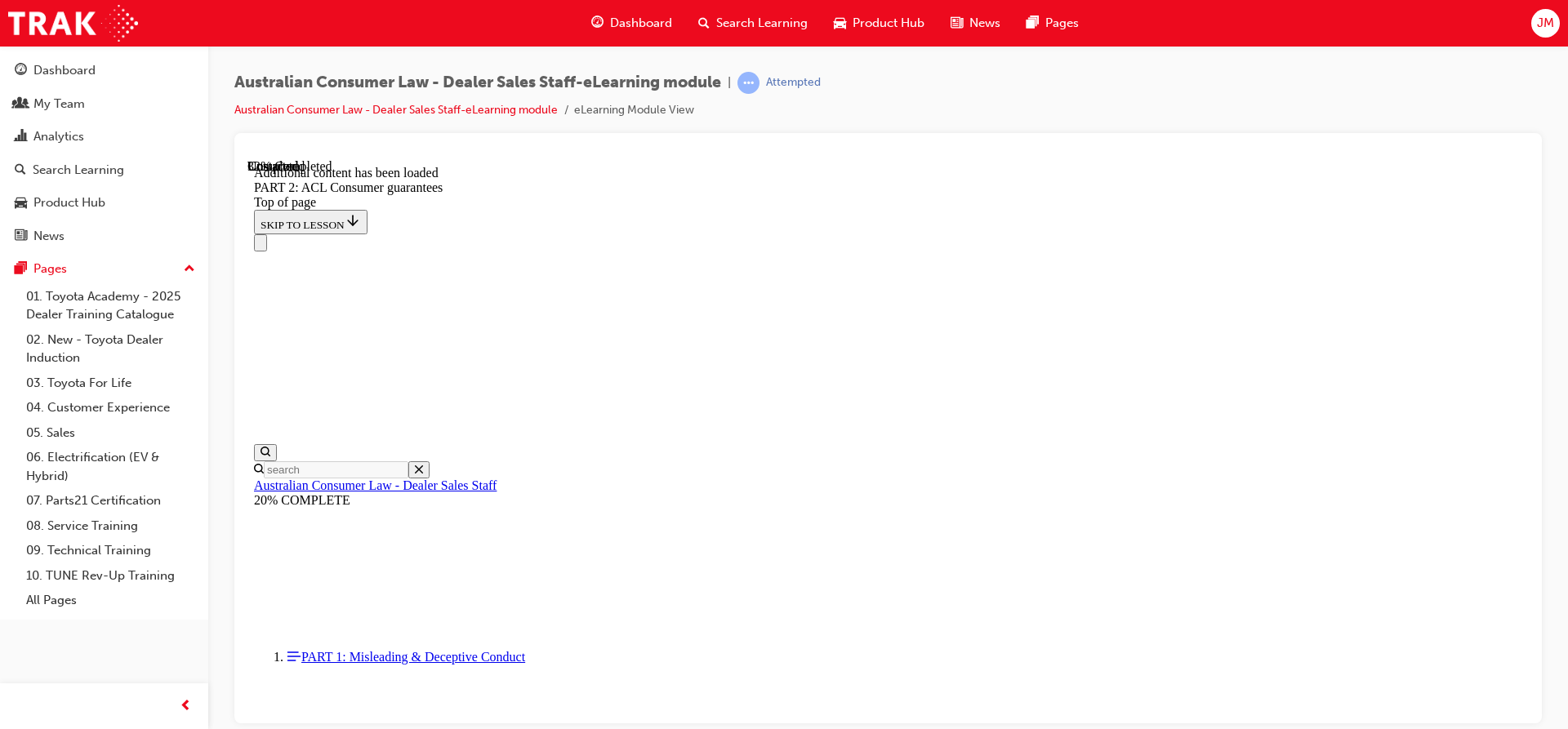
drag, startPoint x: 1179, startPoint y: 425, endPoint x: 721, endPoint y: 207, distance: 507.2
drag, startPoint x: 739, startPoint y: 206, endPoint x: 1174, endPoint y: 423, distance: 486.1
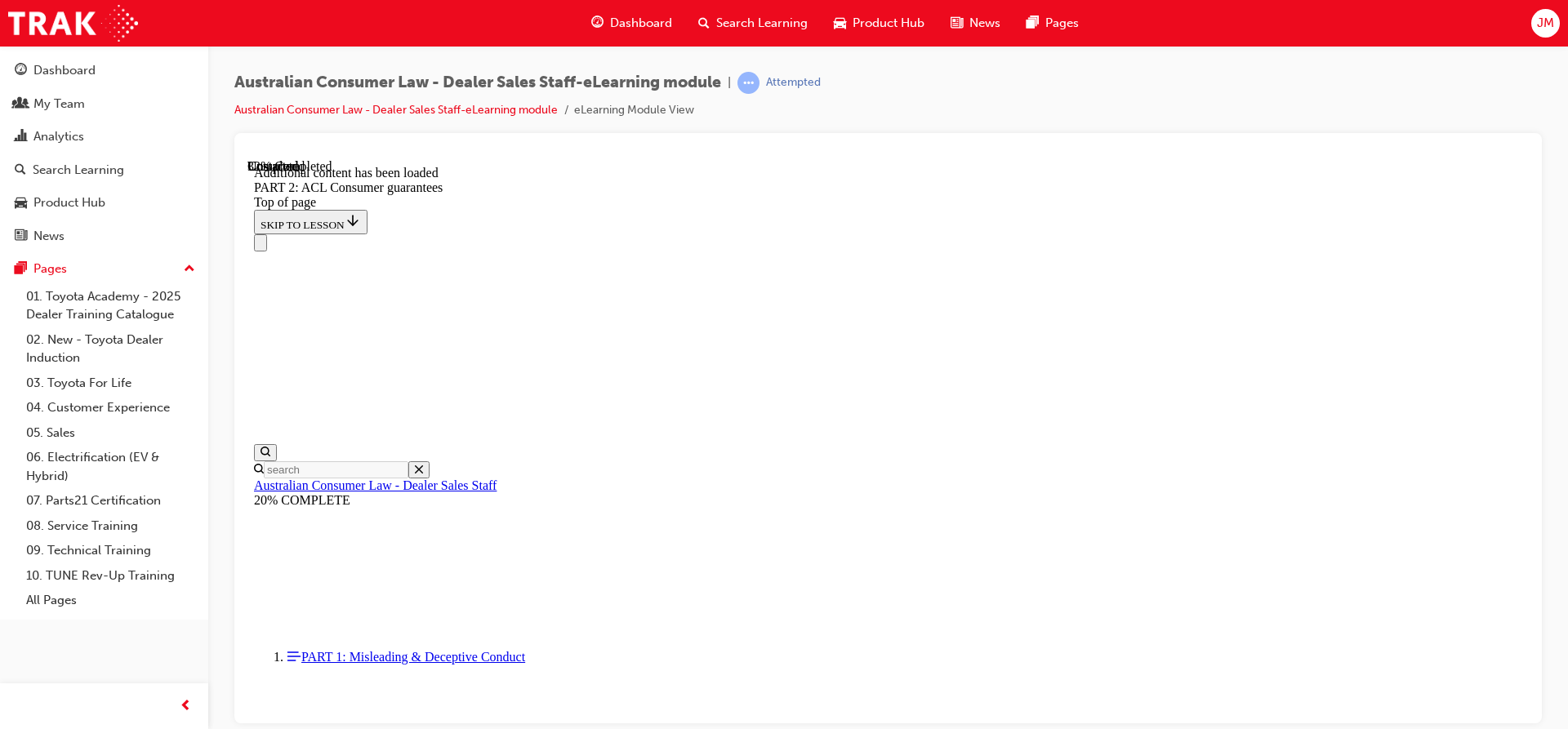
drag, startPoint x: 1188, startPoint y: 408, endPoint x: 695, endPoint y: 195, distance: 537.0
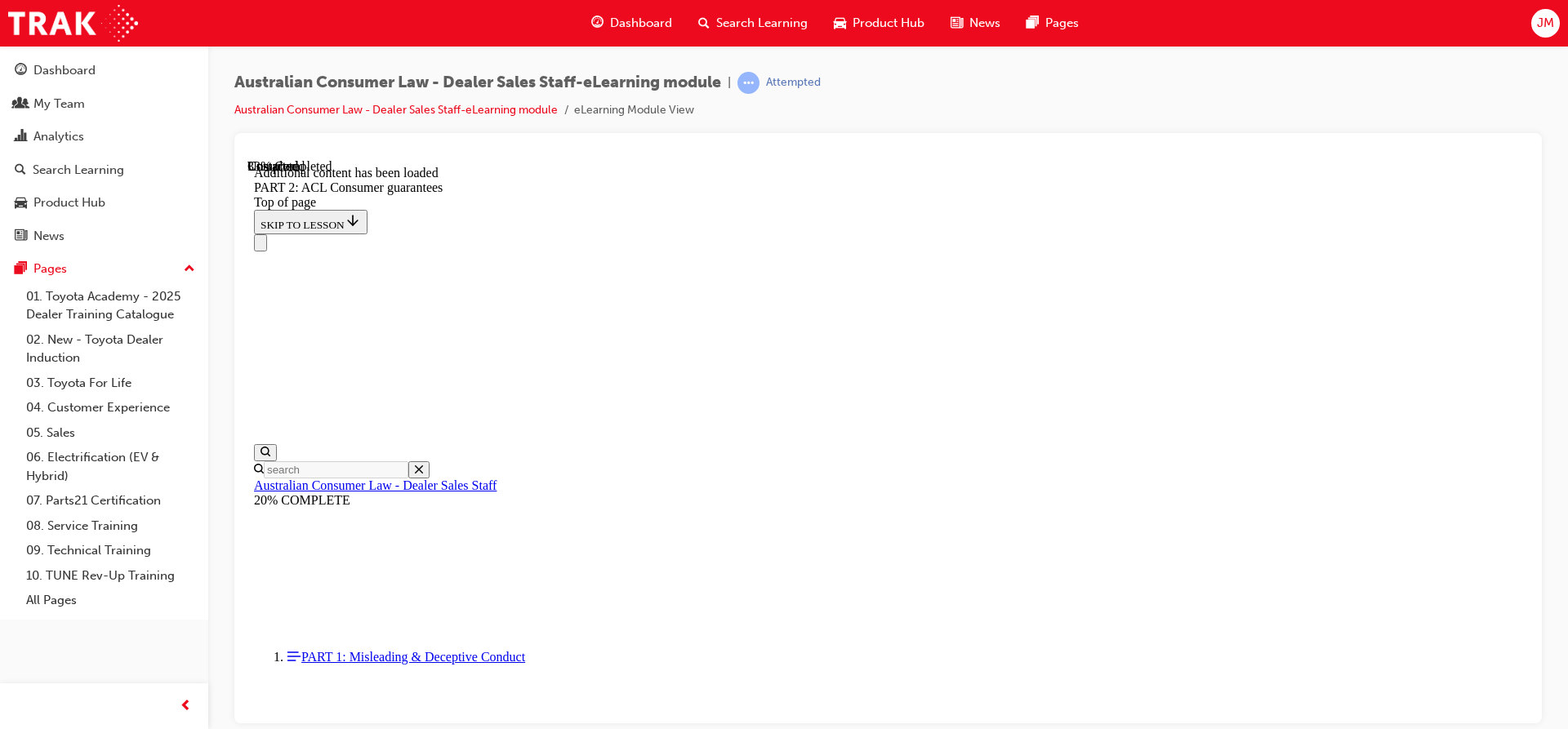
scroll to position [5617, 0]
drag, startPoint x: 948, startPoint y: 580, endPoint x: 682, endPoint y: 311, distance: 378.3
drag, startPoint x: 657, startPoint y: 312, endPoint x: 659, endPoint y: 300, distance: 12.2
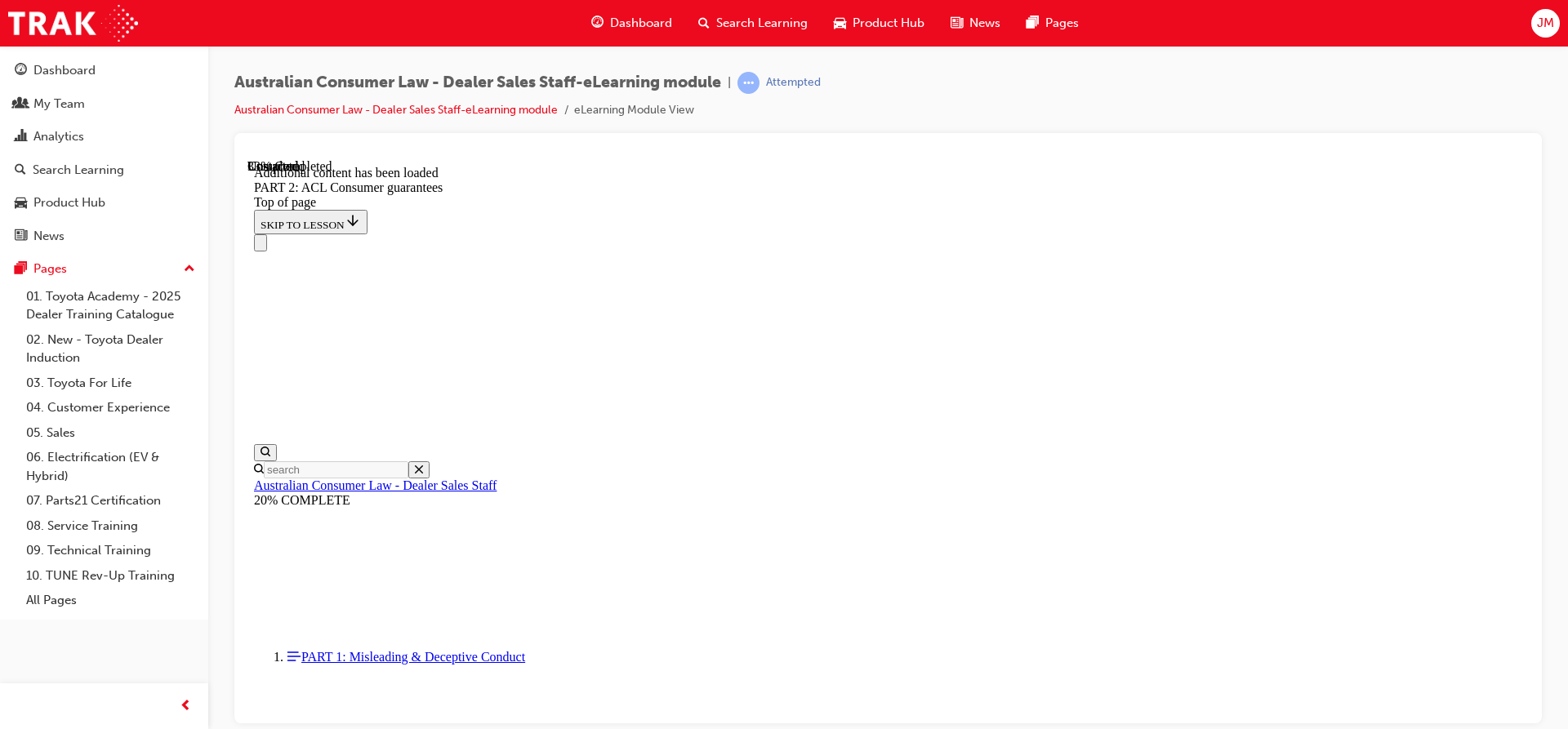
drag, startPoint x: 681, startPoint y: 294, endPoint x: 1199, endPoint y: 520, distance: 565.2
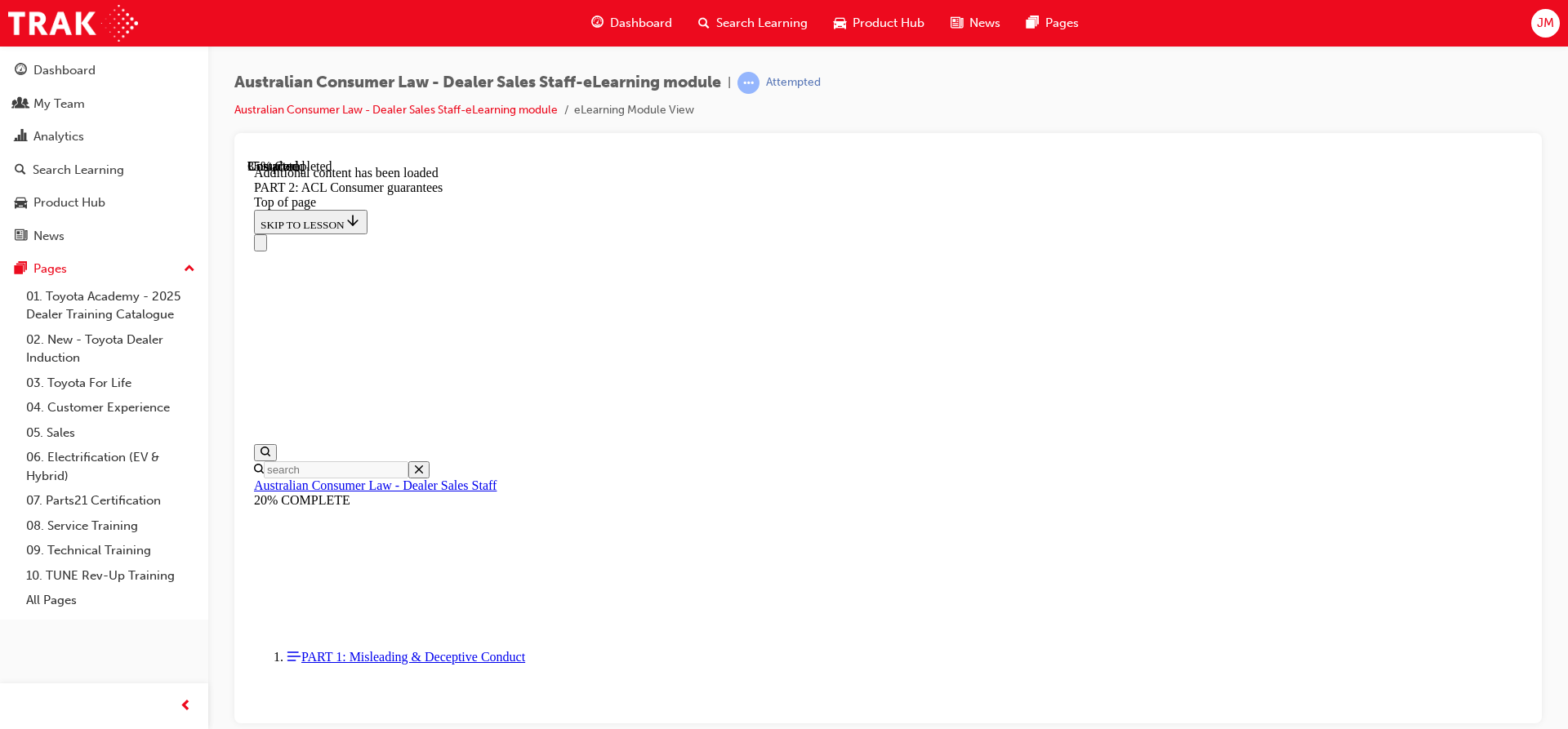
scroll to position [6922, 0]
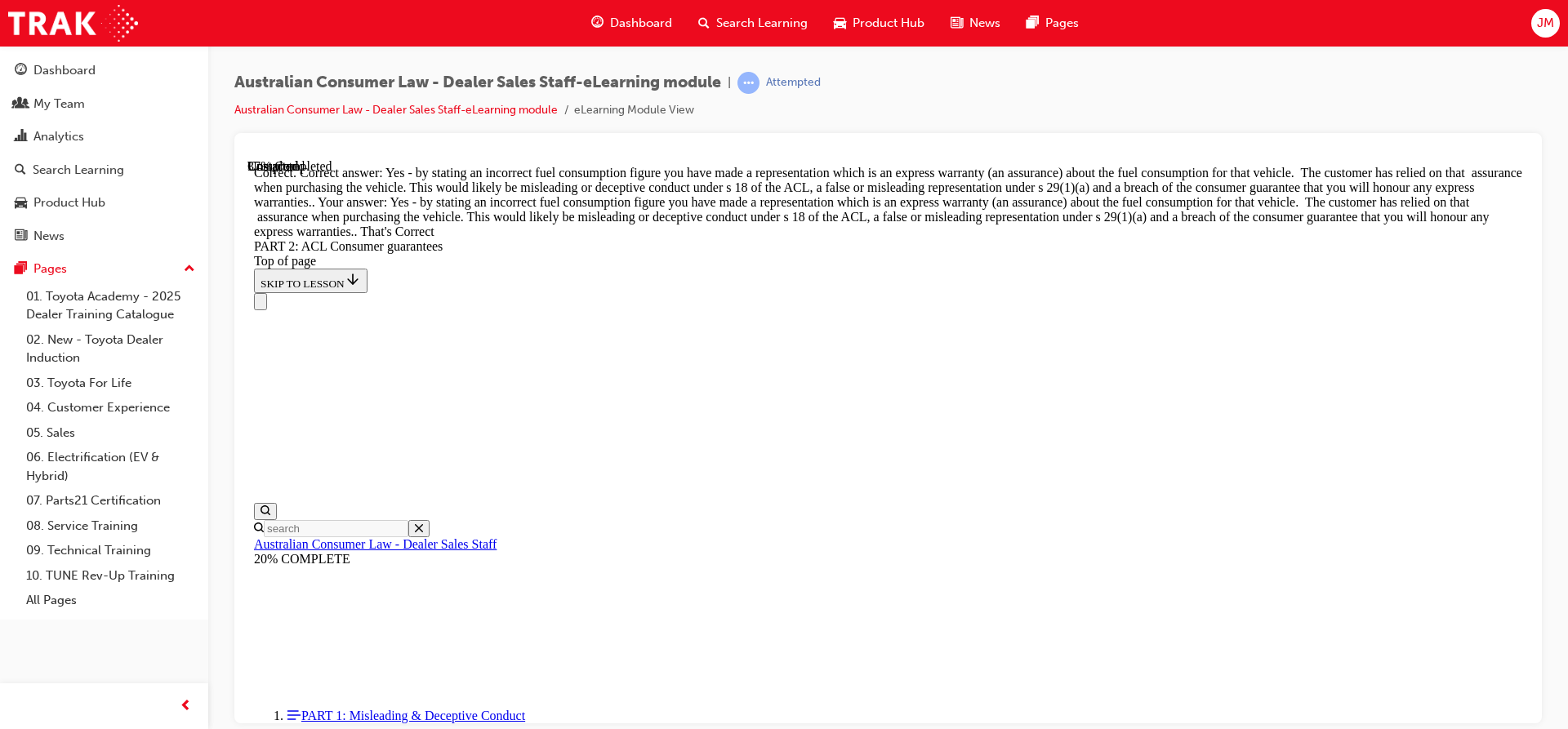
scroll to position [7469, 0]
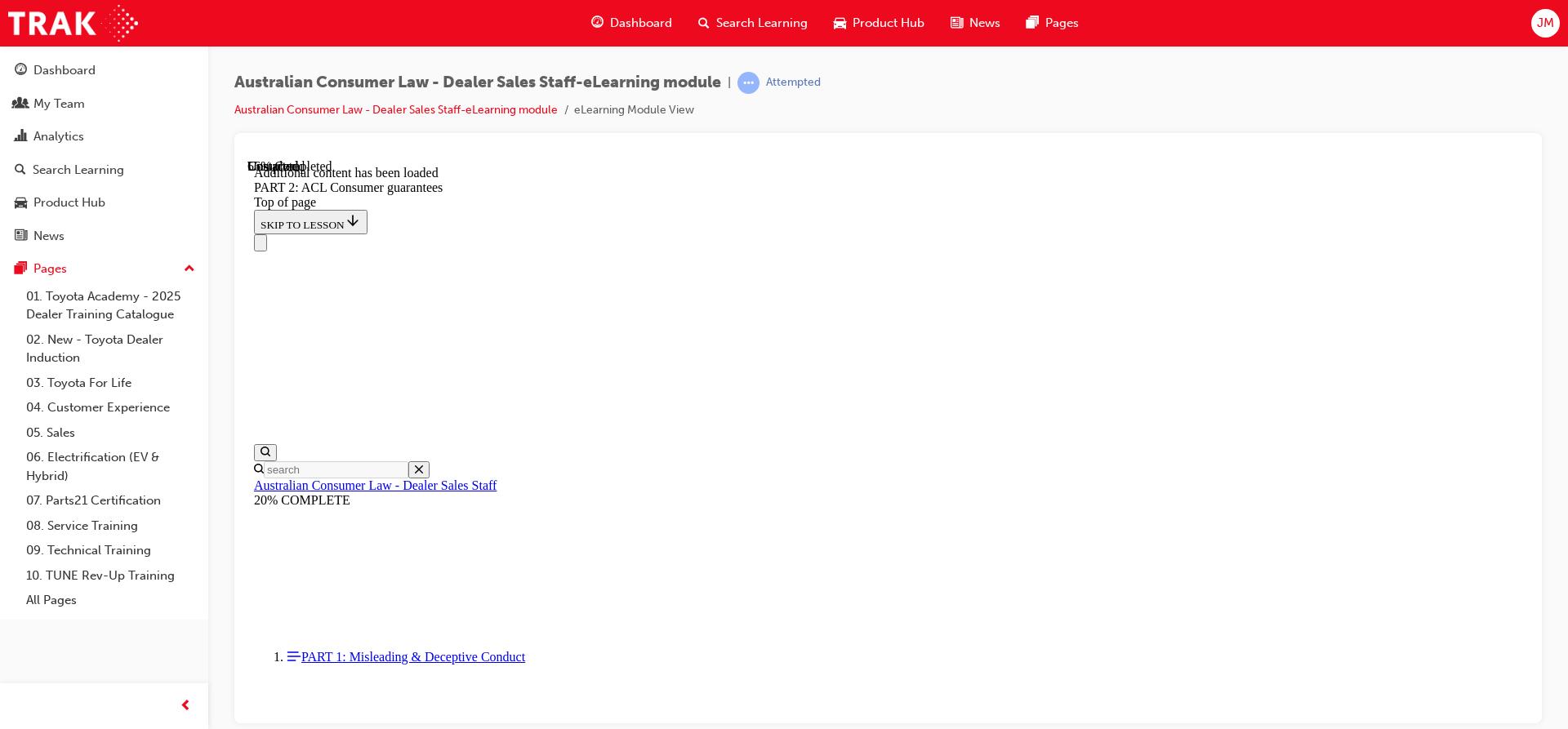
scroll to position [9002, 0]
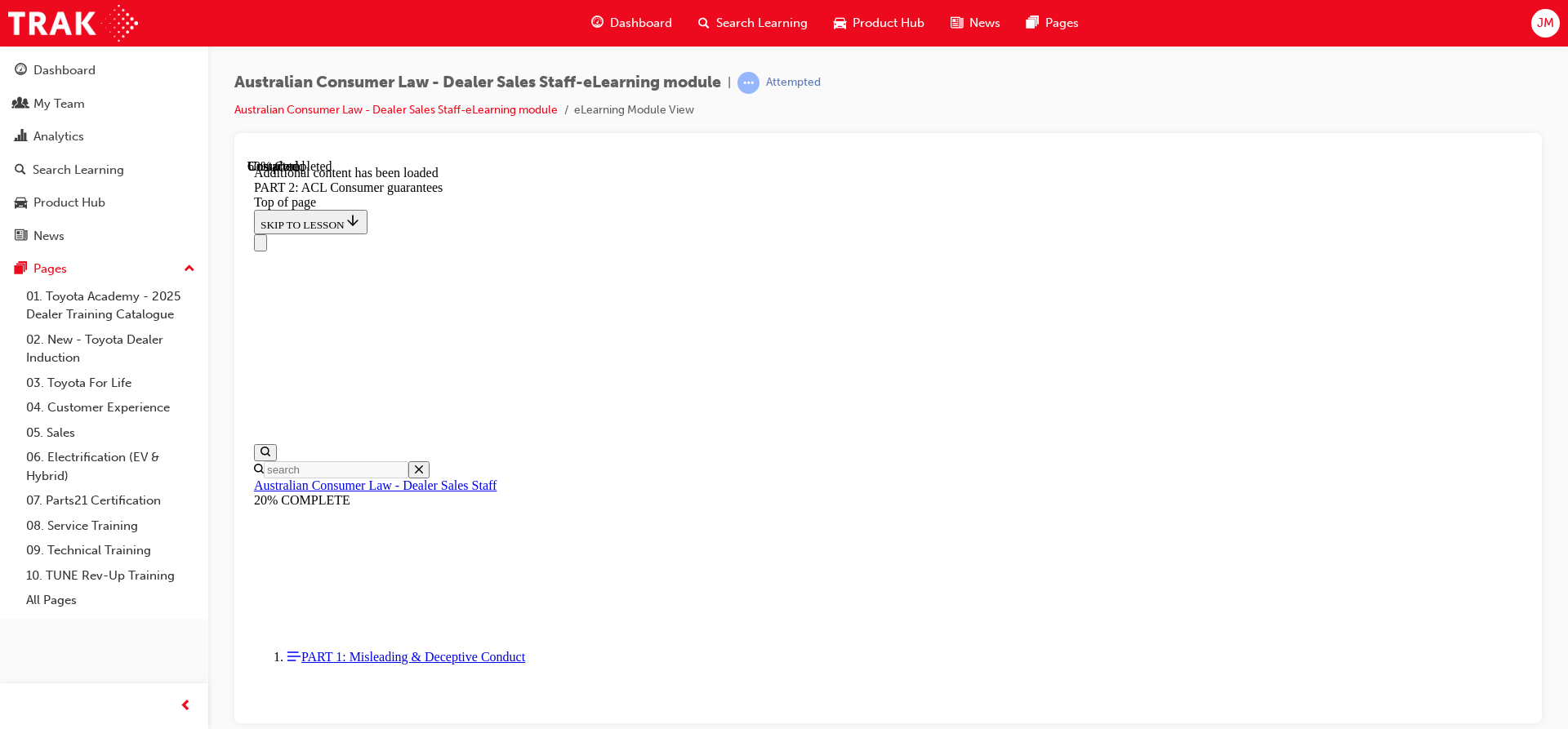
drag, startPoint x: 706, startPoint y: 328, endPoint x: 1233, endPoint y: 359, distance: 527.9
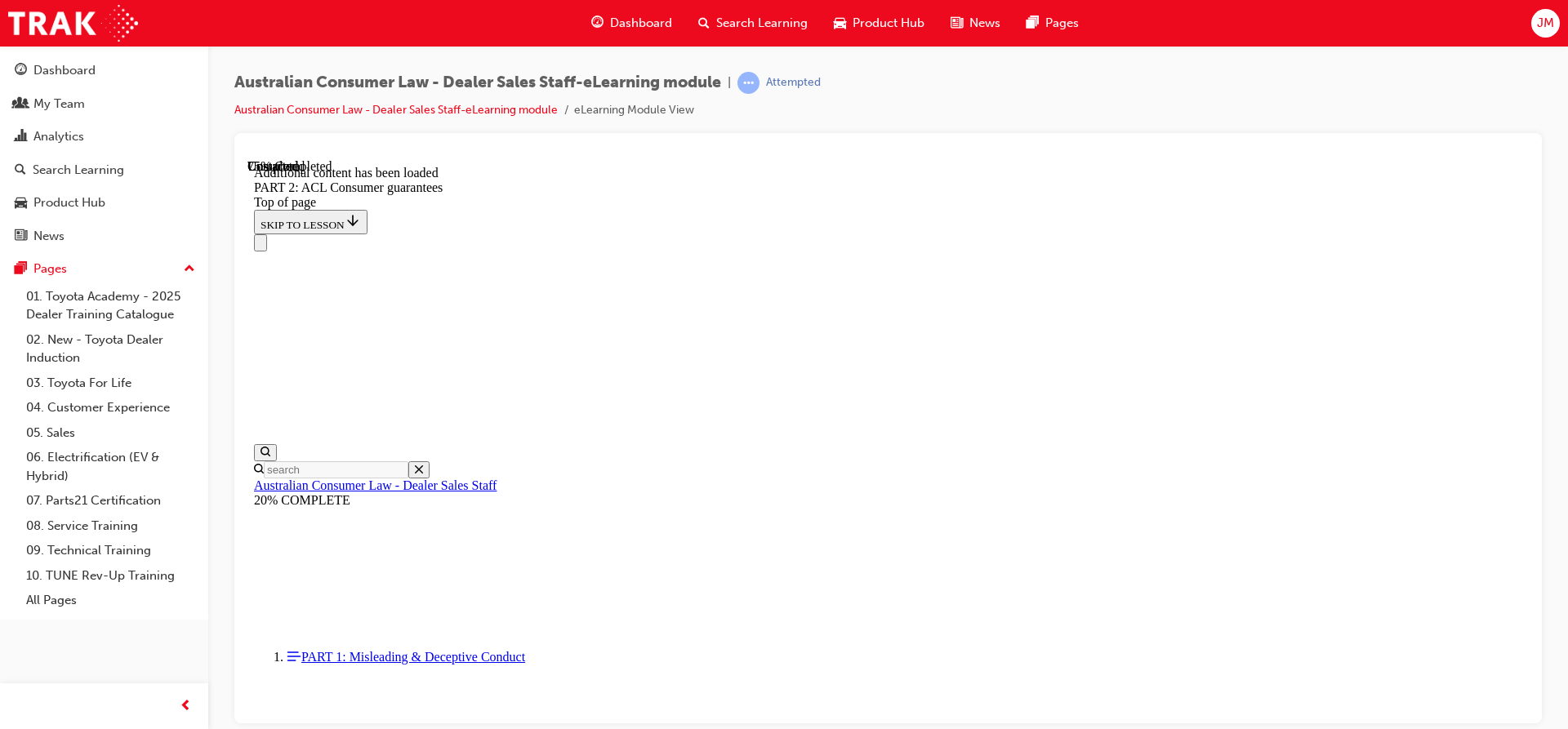
drag, startPoint x: 1080, startPoint y: 690, endPoint x: 1108, endPoint y: 686, distance: 28.3
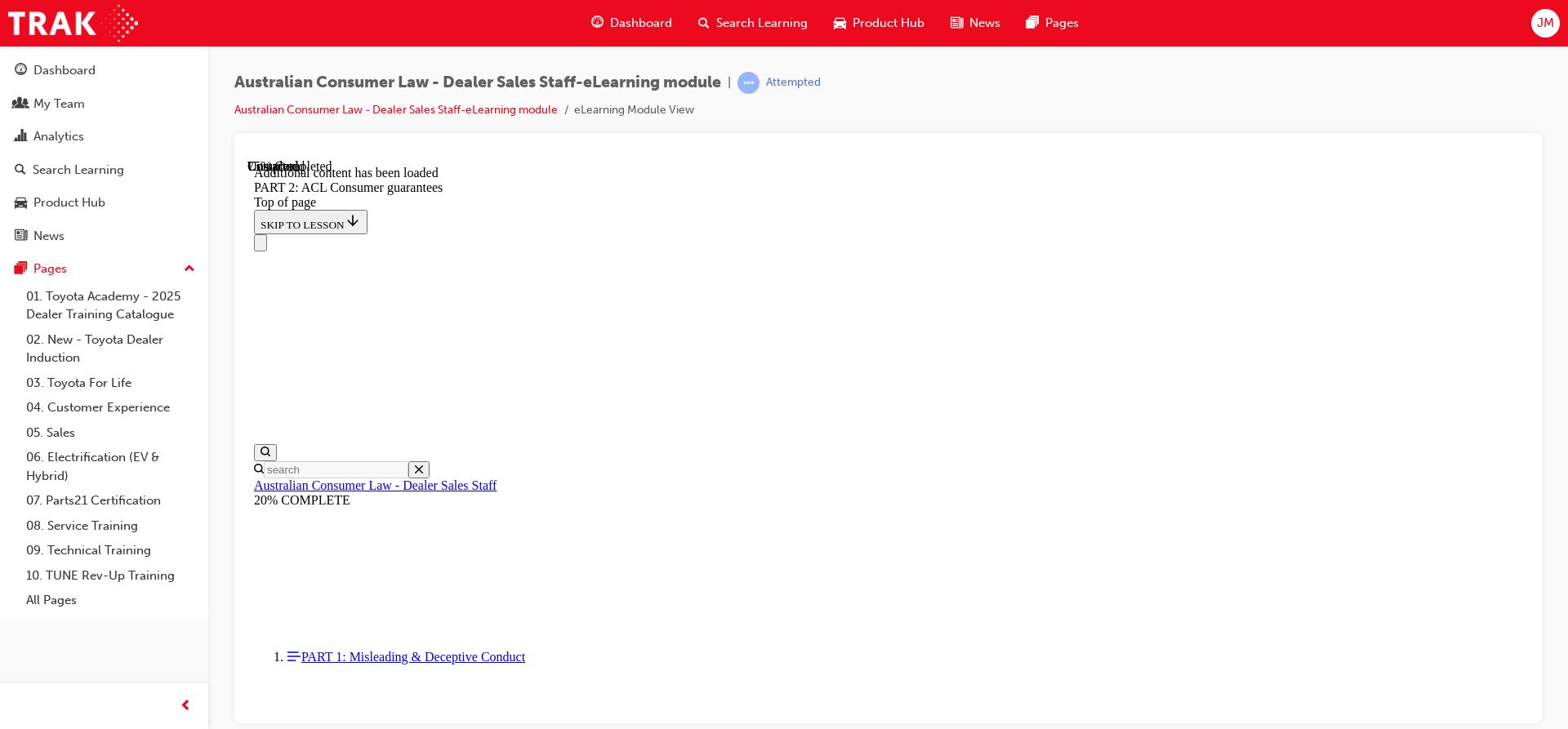
drag, startPoint x: 698, startPoint y: 255, endPoint x: 810, endPoint y: 283, distance: 115.4
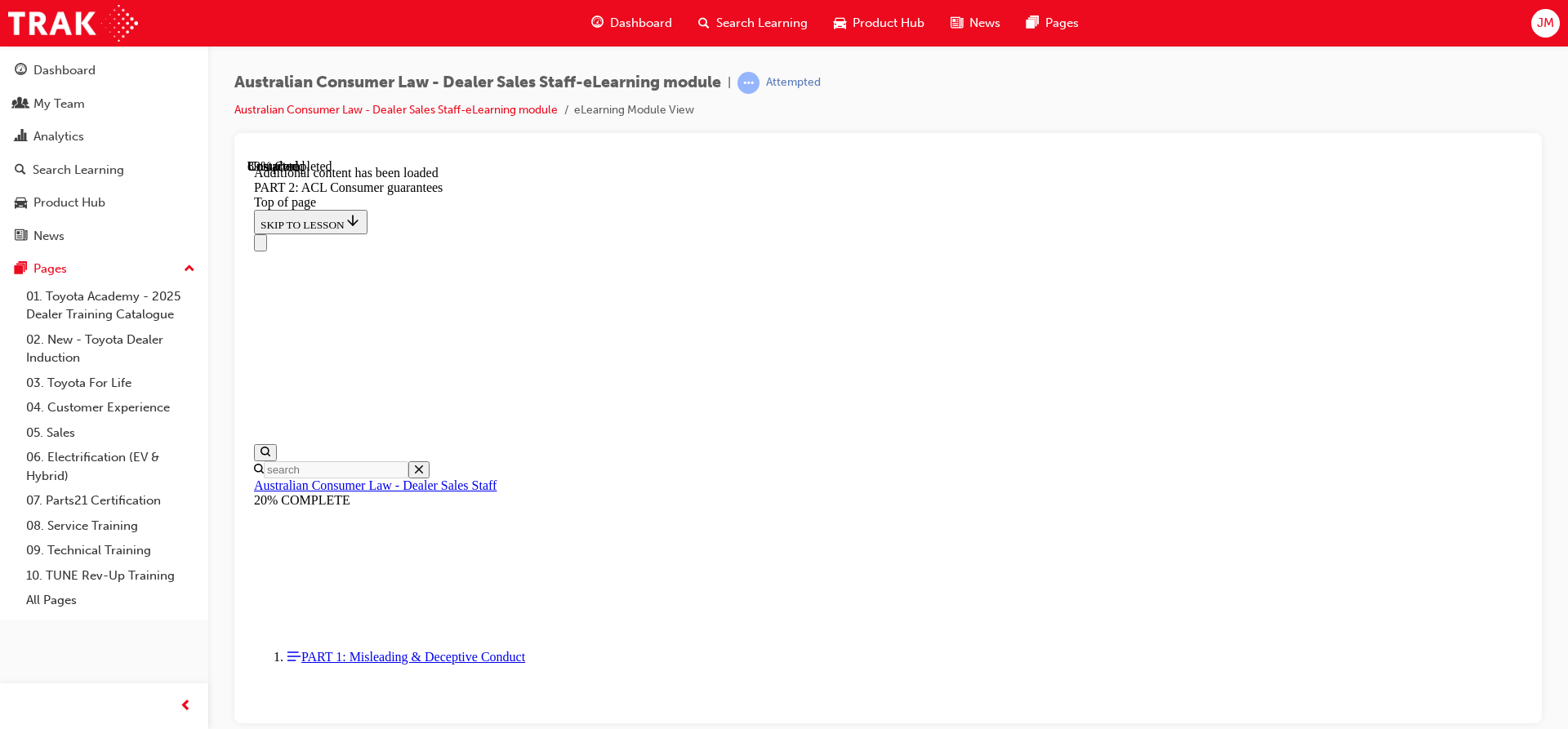
scroll to position [17833, 0]
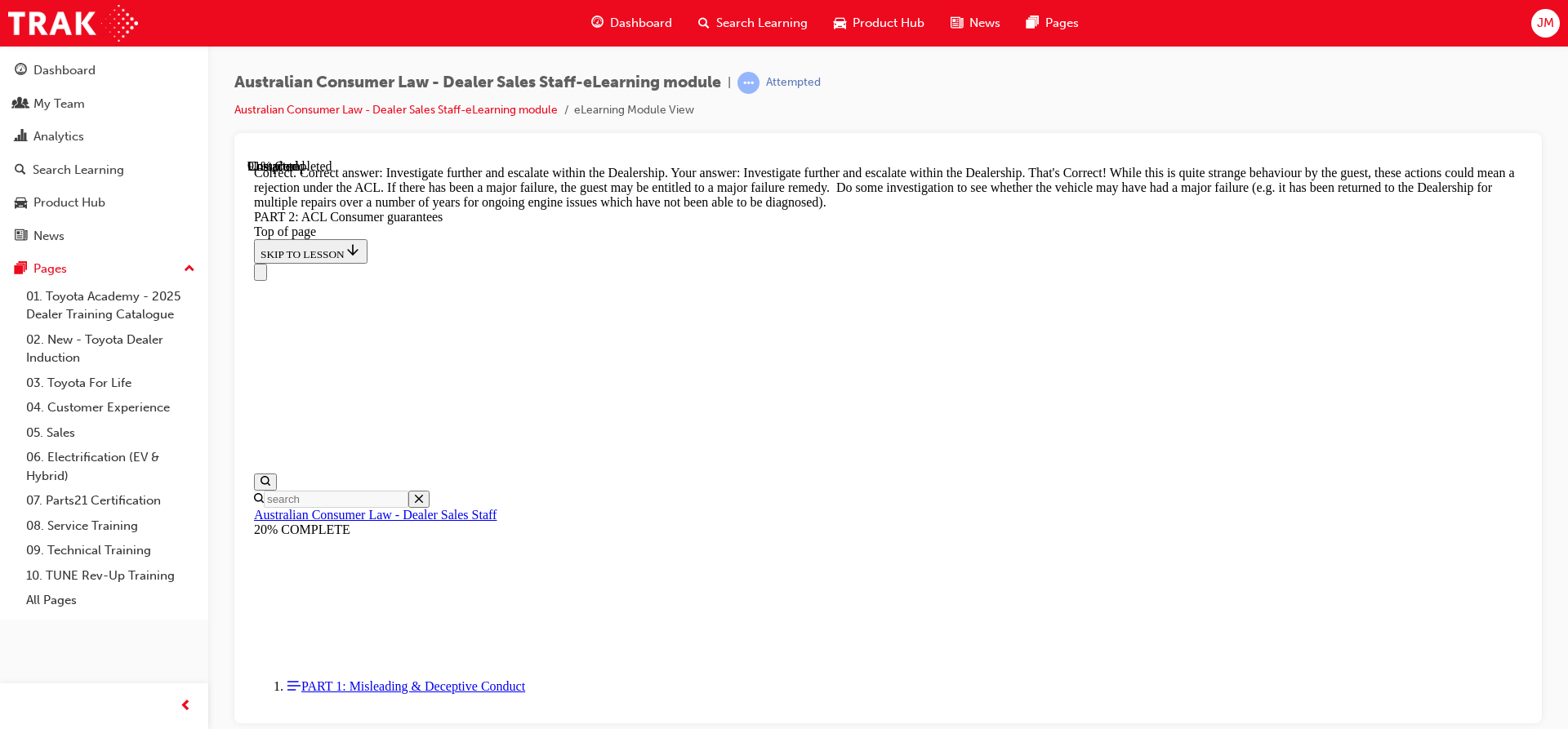
scroll to position [18078, 0]
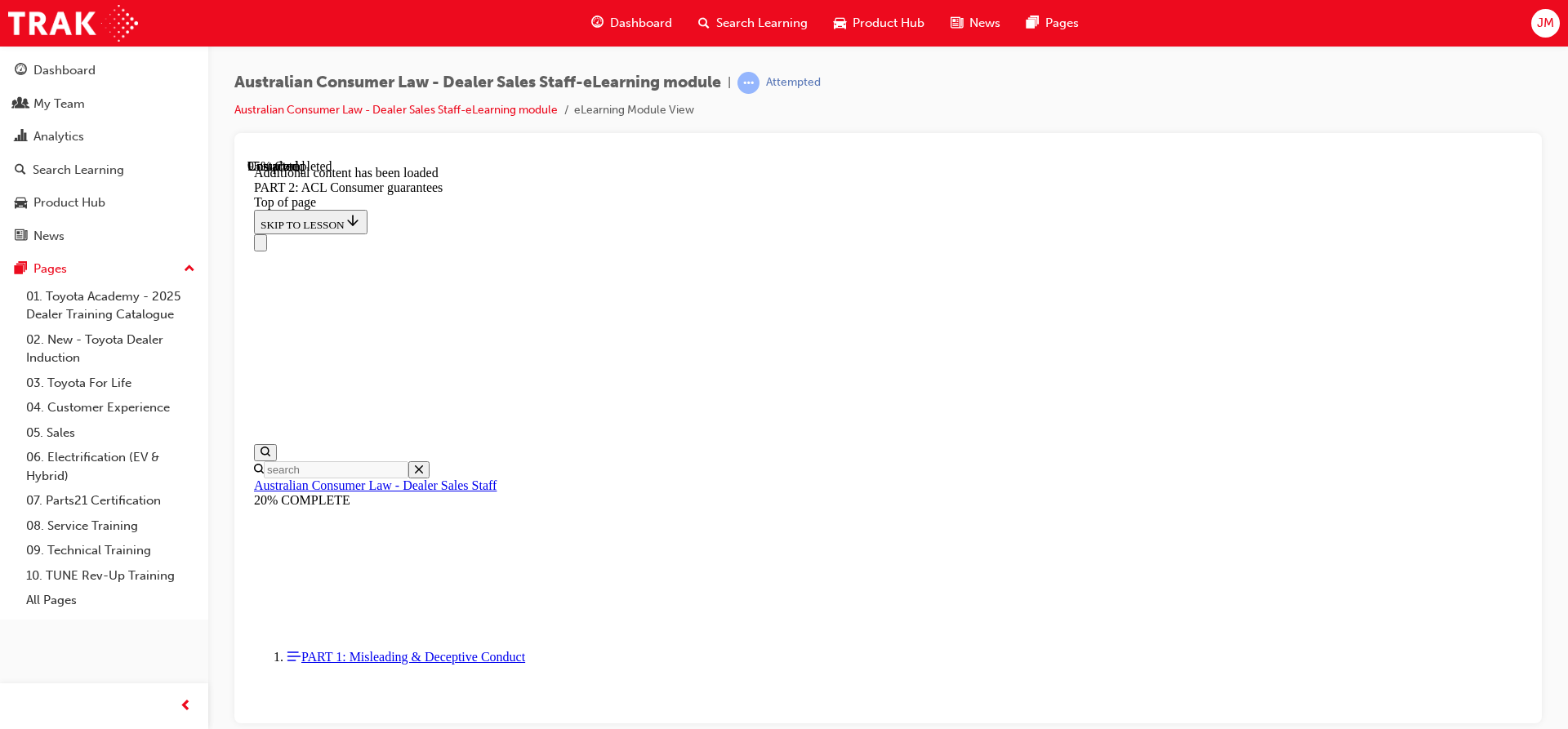
scroll to position [18609, 0]
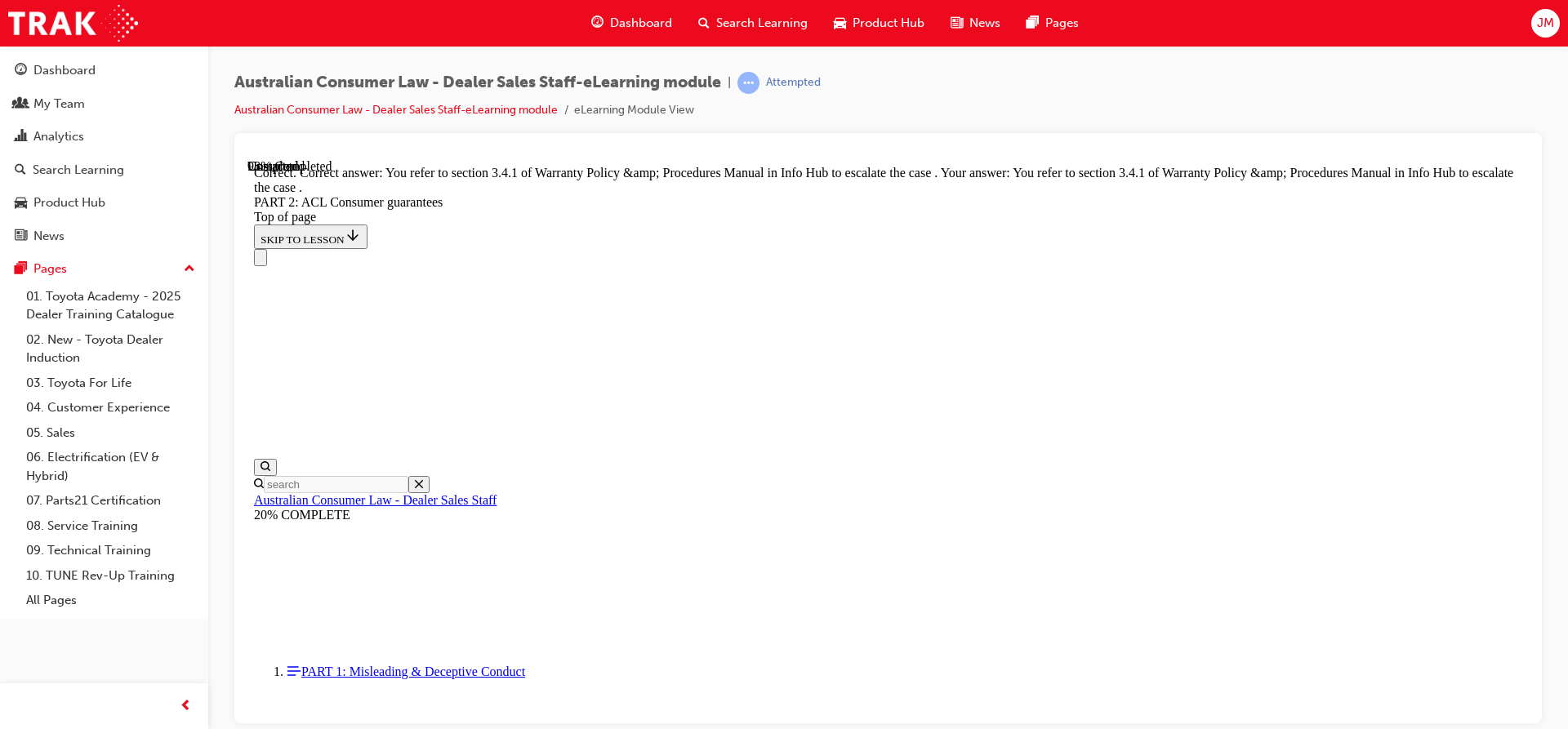
scroll to position [20486, 0]
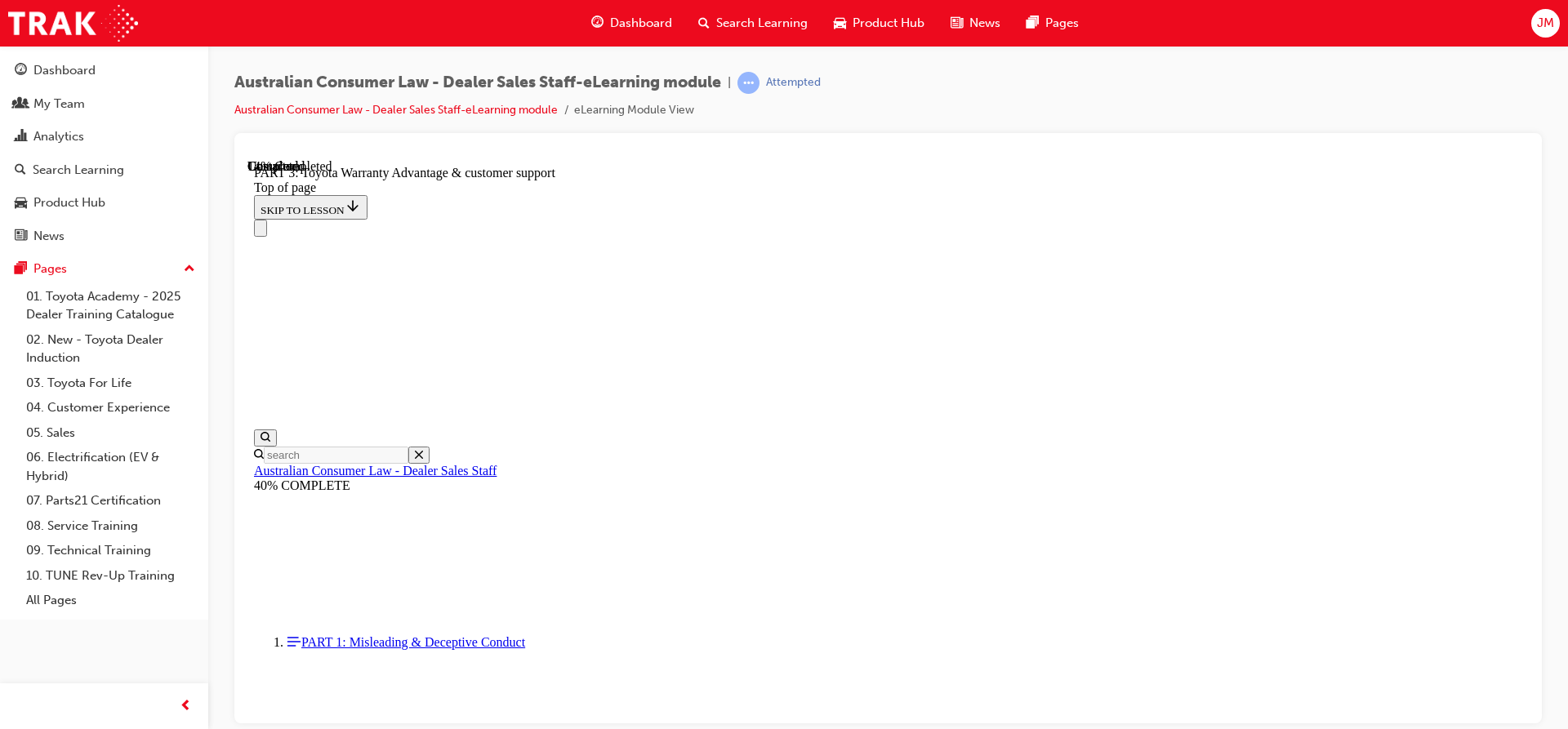
scroll to position [1029, 0]
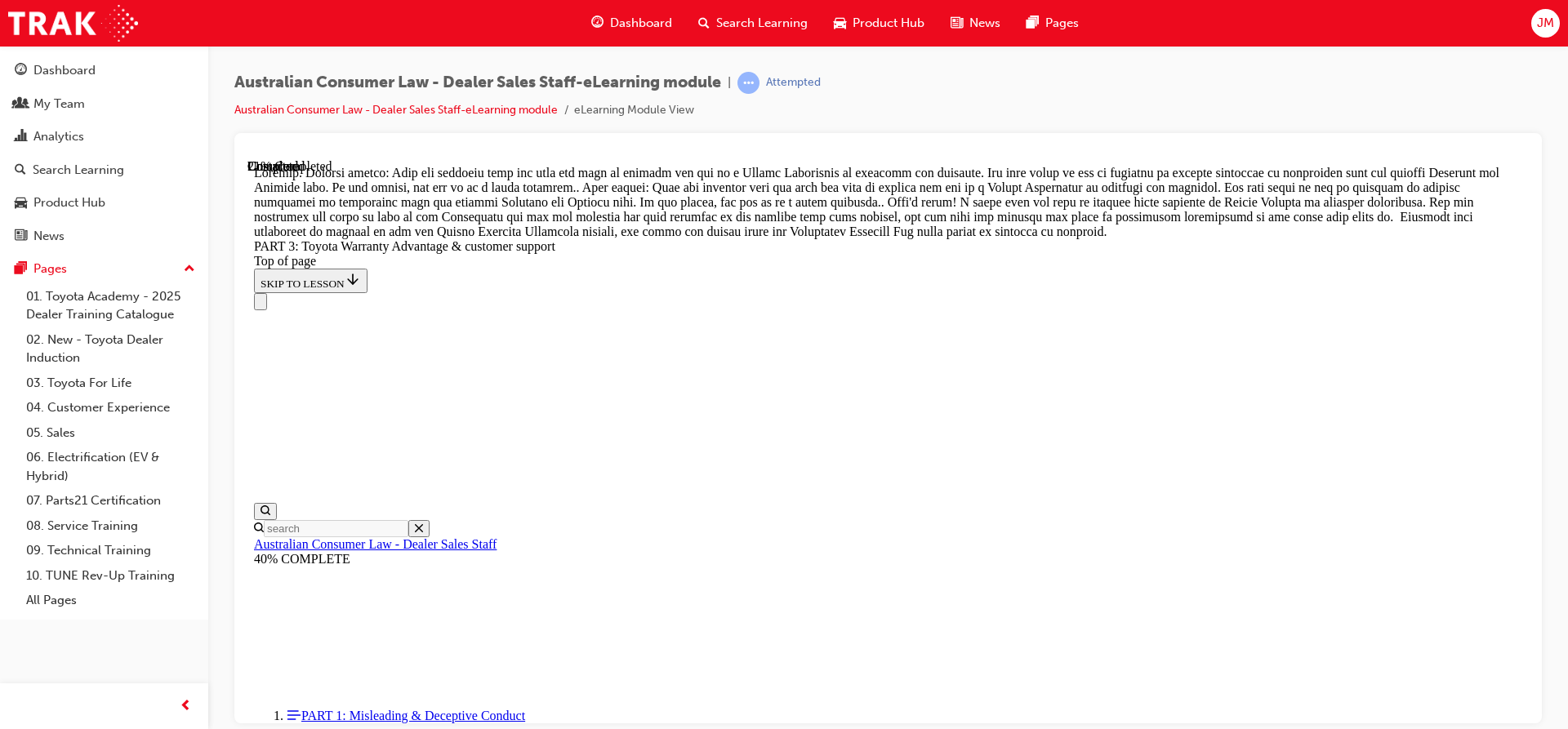
scroll to position [1193, 0]
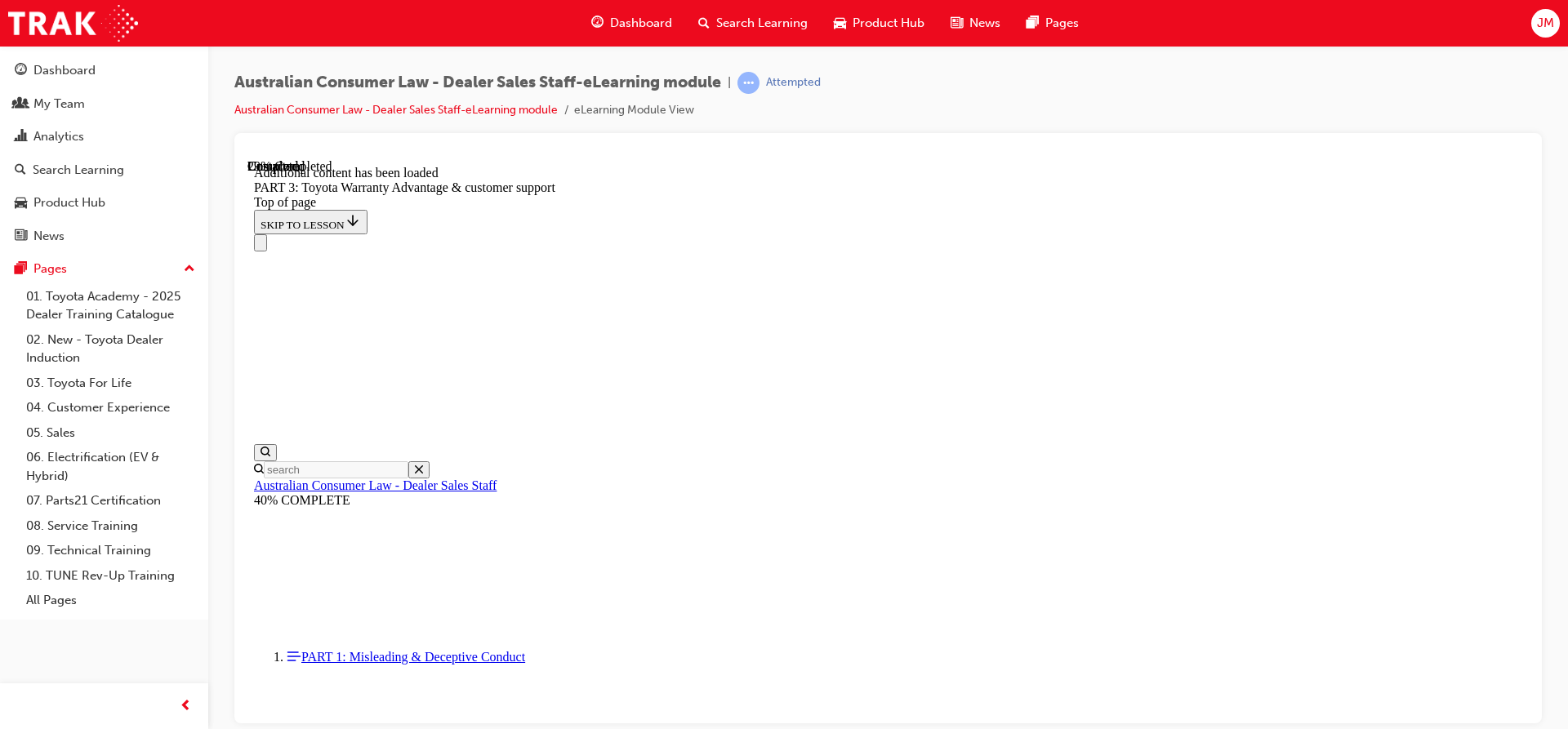
scroll to position [1904, 0]
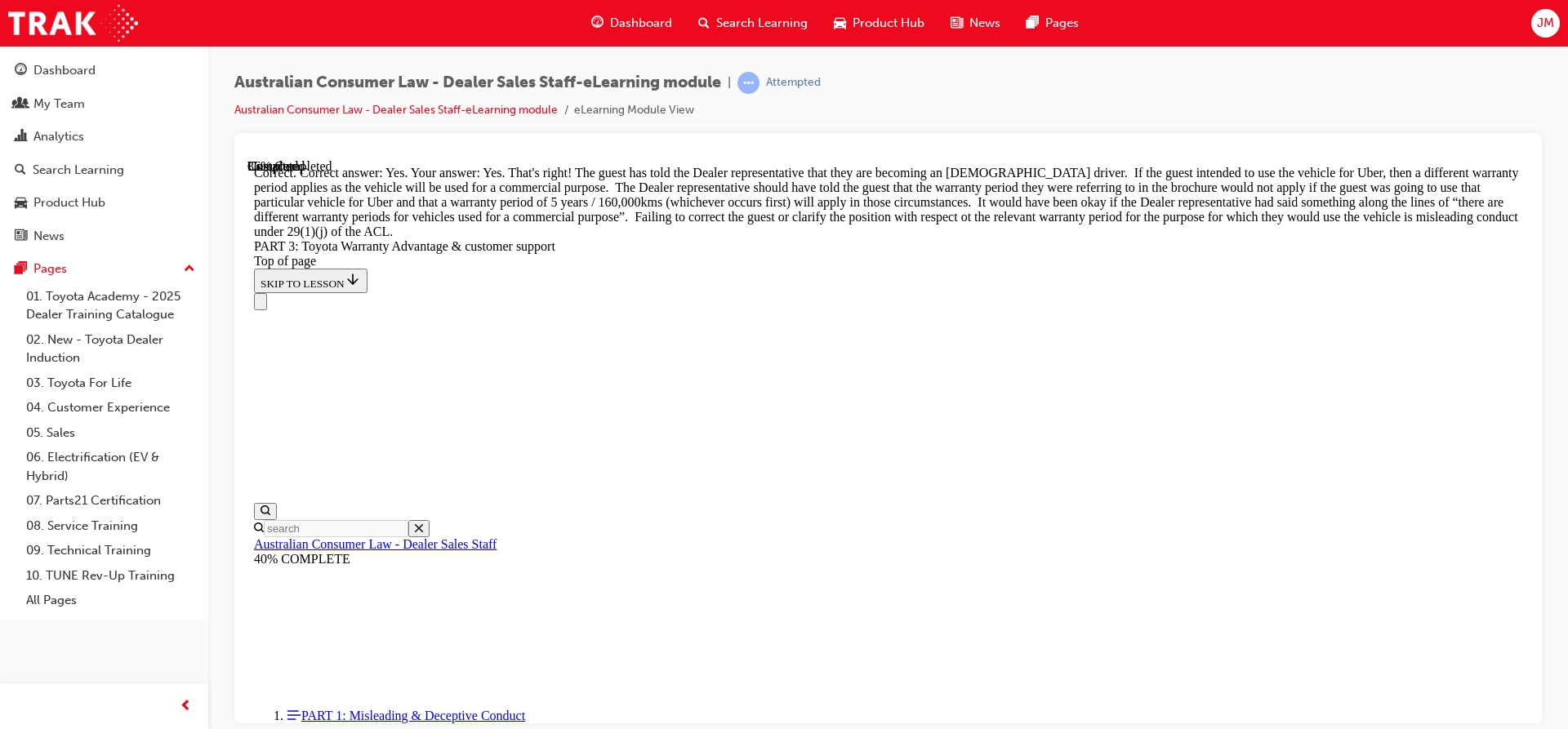
scroll to position [2387, 0]
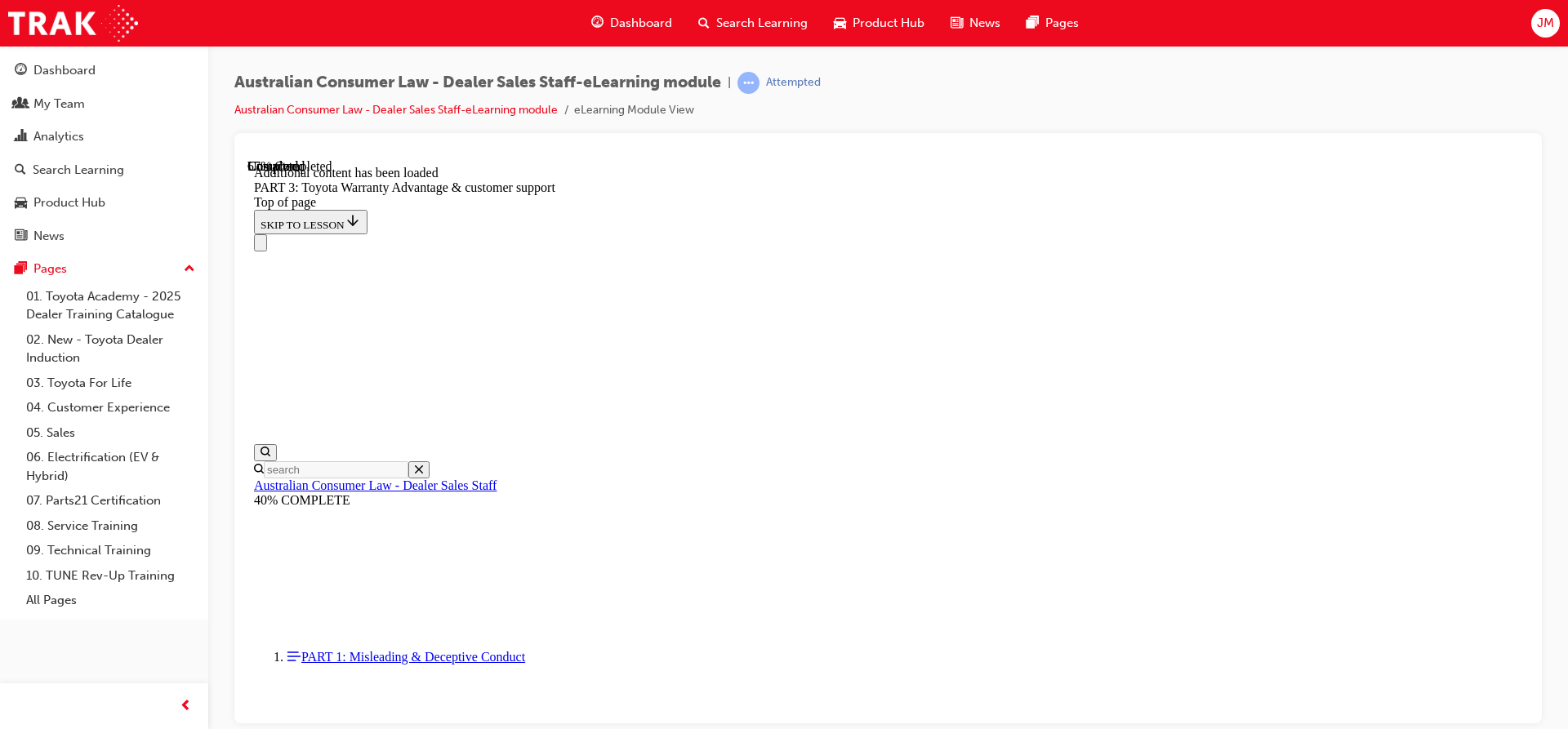
scroll to position [2891, 0]
drag, startPoint x: 687, startPoint y: 197, endPoint x: 934, endPoint y: 200, distance: 247.0
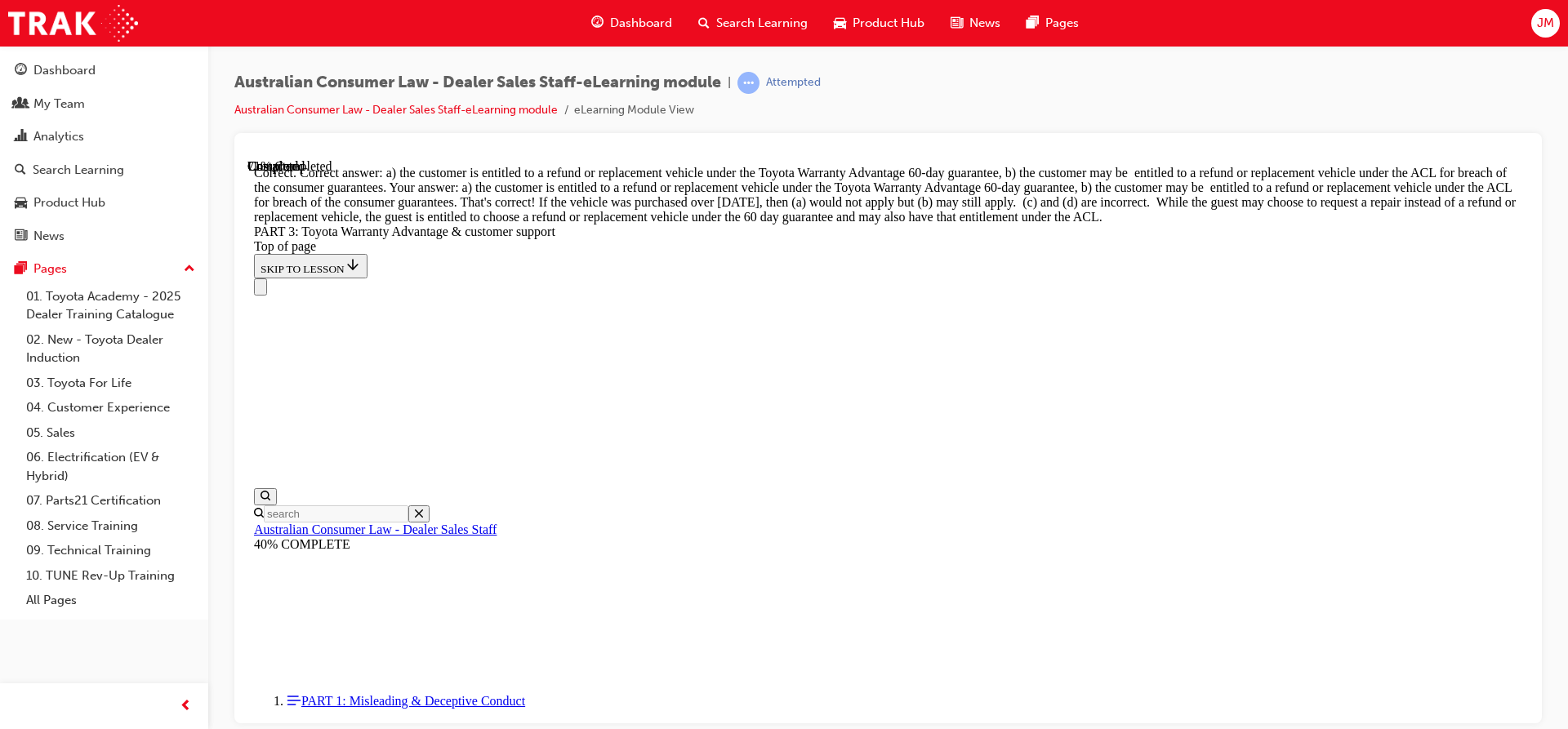
scroll to position [4448, 0]
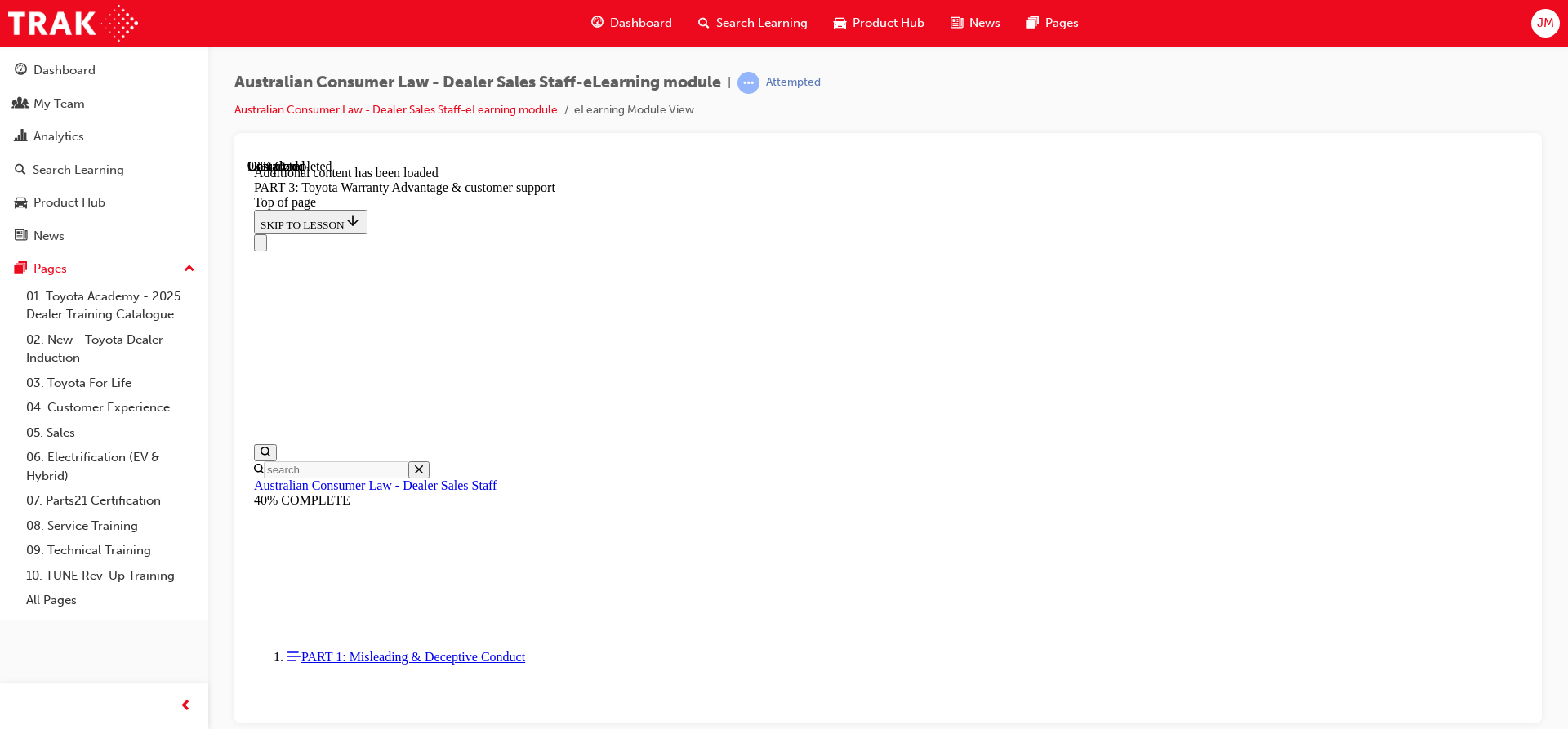
scroll to position [5207, 0]
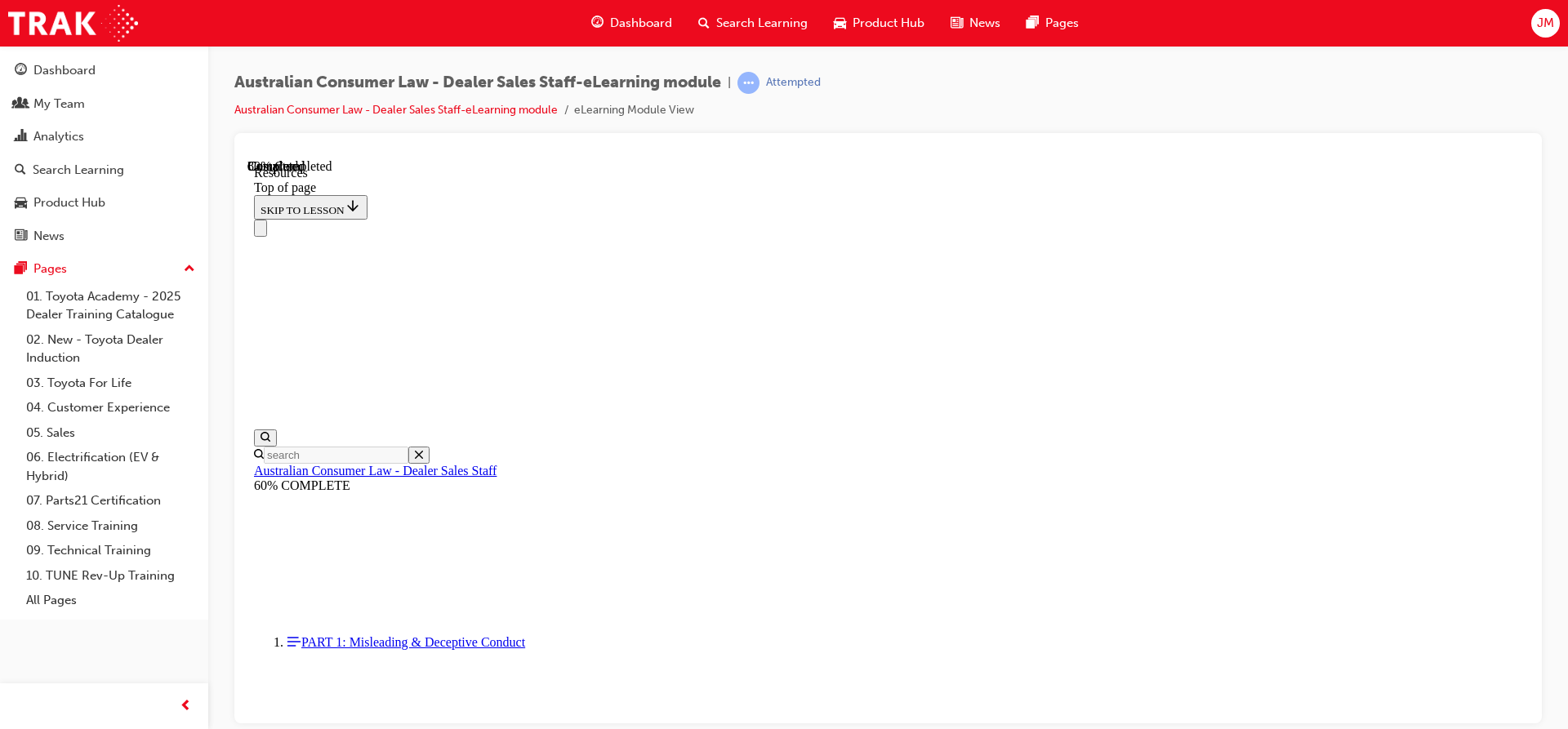
scroll to position [850, 0]
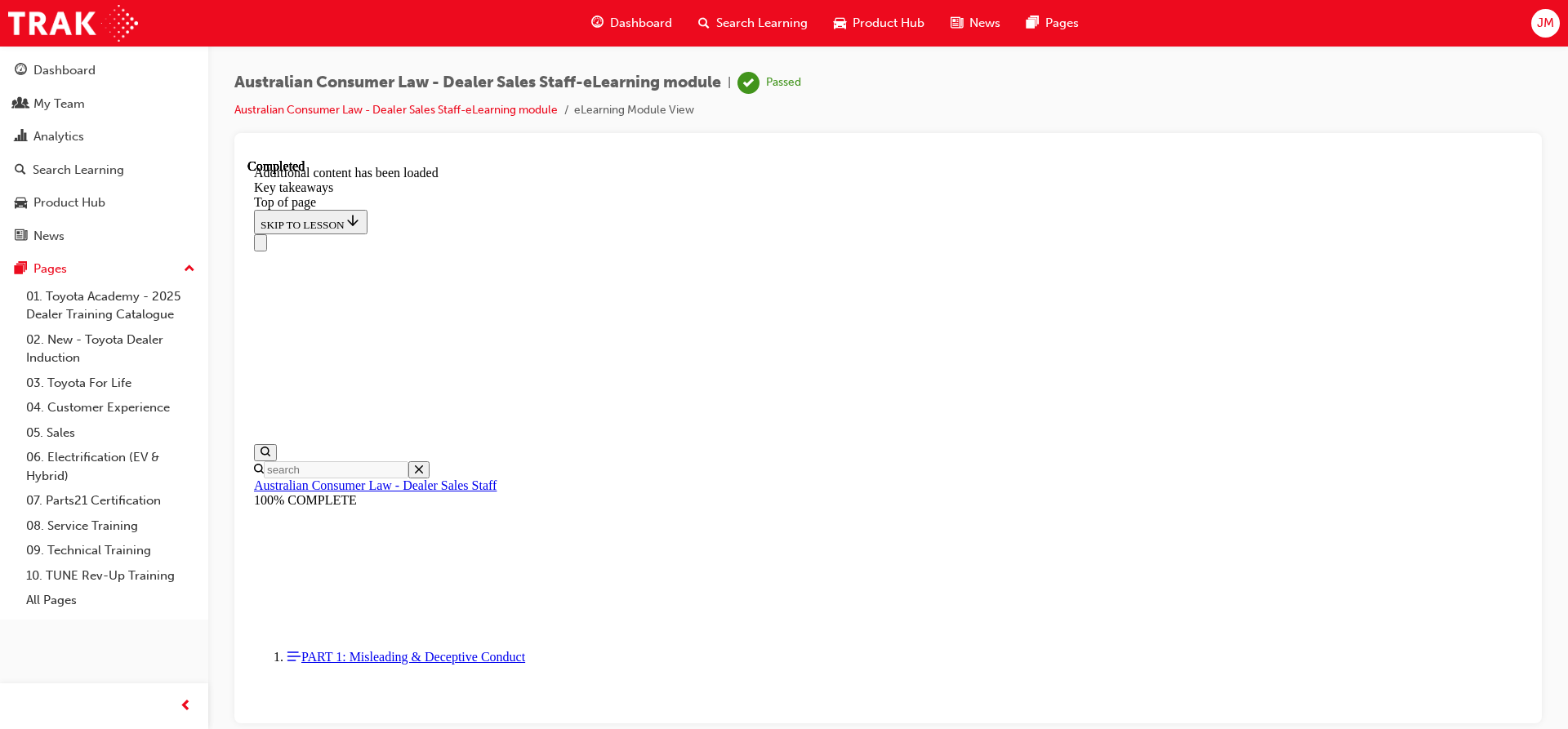
scroll to position [392, 0]
drag, startPoint x: 1231, startPoint y: 115, endPoint x: 1173, endPoint y: 69, distance: 74.0
click at [1231, 115] on div "Australian Consumer Law - Dealer Sales Staff-eLearning module | Passed Australi…" at bounding box center [888, 103] width 1307 height 61
